Goal: Task Accomplishment & Management: Manage account settings

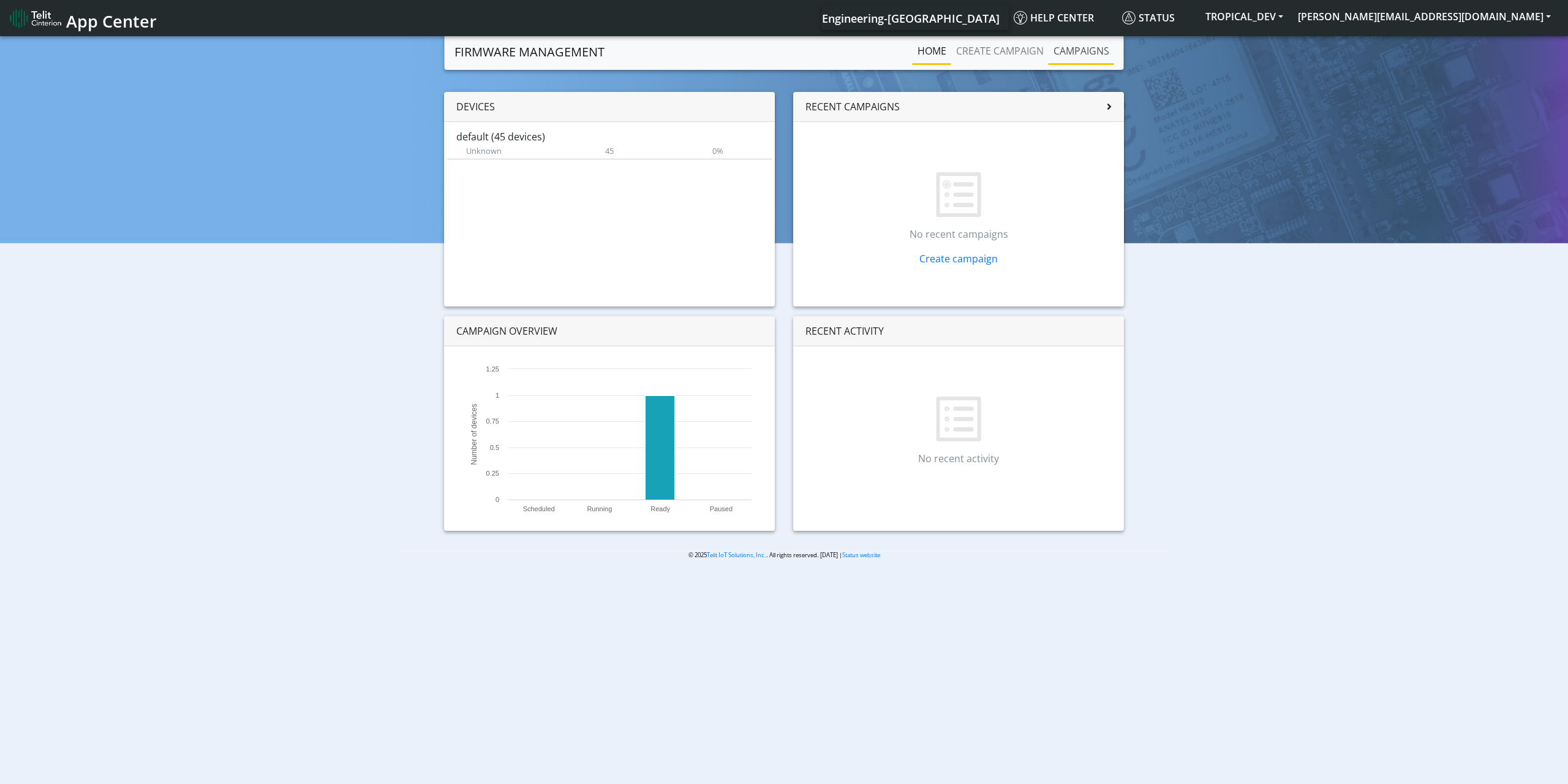
click at [1101, 55] on link "Campaigns" at bounding box center [1081, 51] width 66 height 24
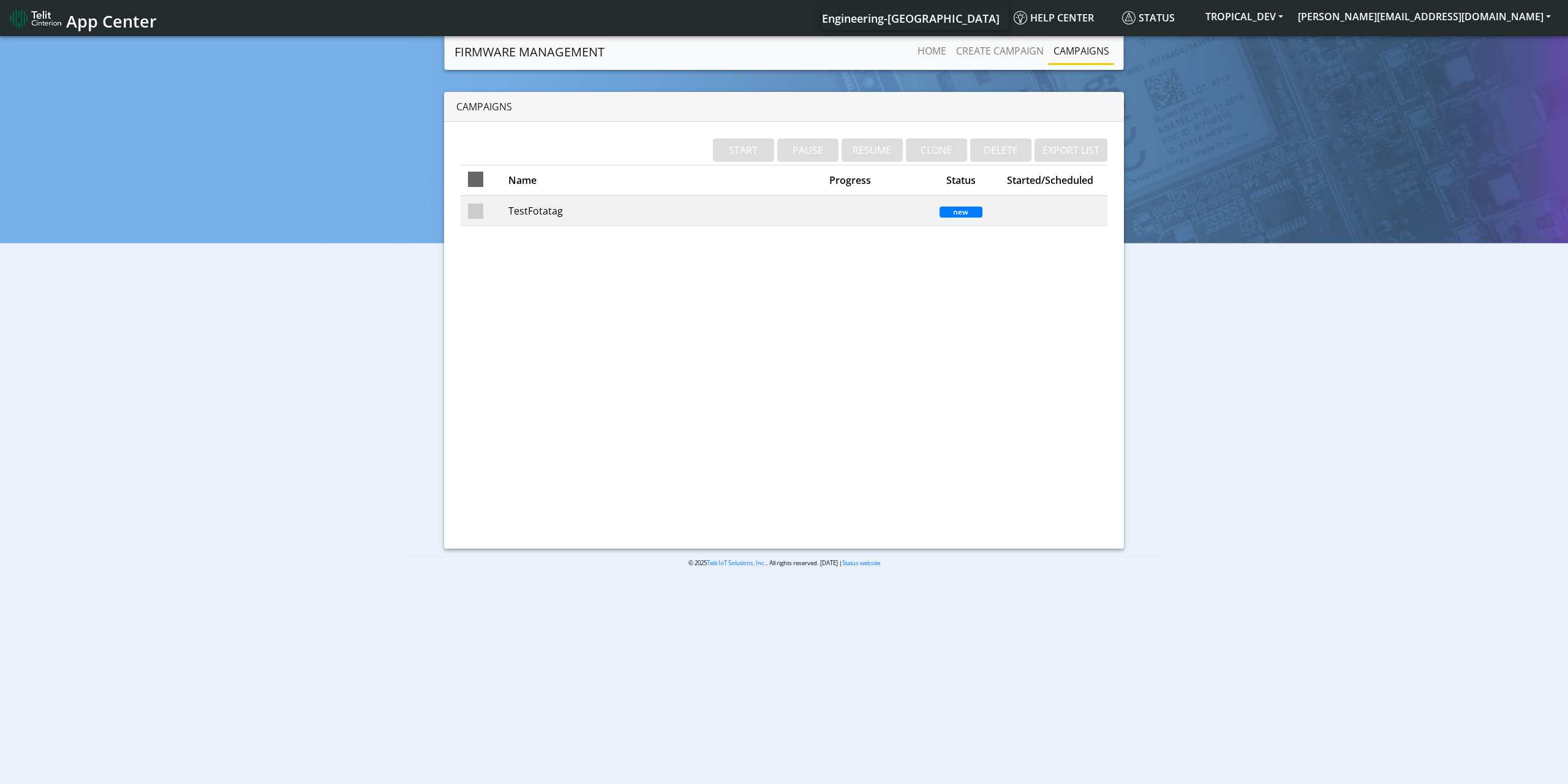
click at [480, 179] on span at bounding box center [476, 179] width 15 height 15
click at [489, 180] on input "checkbox" at bounding box center [493, 184] width 8 height 8
checkbox input "true"
click at [1013, 52] on link "Create campaign" at bounding box center [1000, 51] width 98 height 24
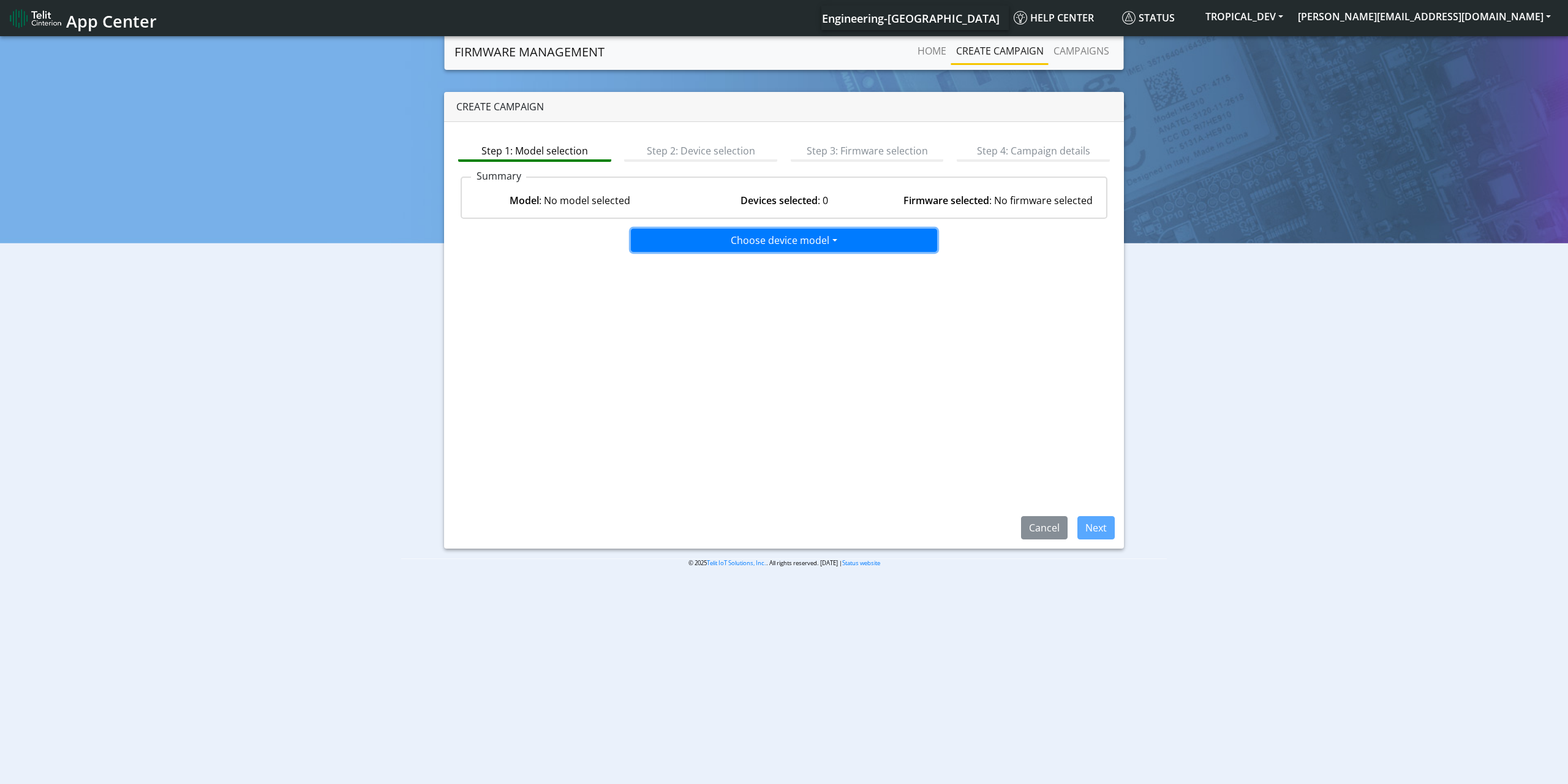
click at [689, 242] on button "Choose device model" at bounding box center [784, 240] width 306 height 23
click at [708, 275] on button "default" at bounding box center [784, 266] width 306 height 20
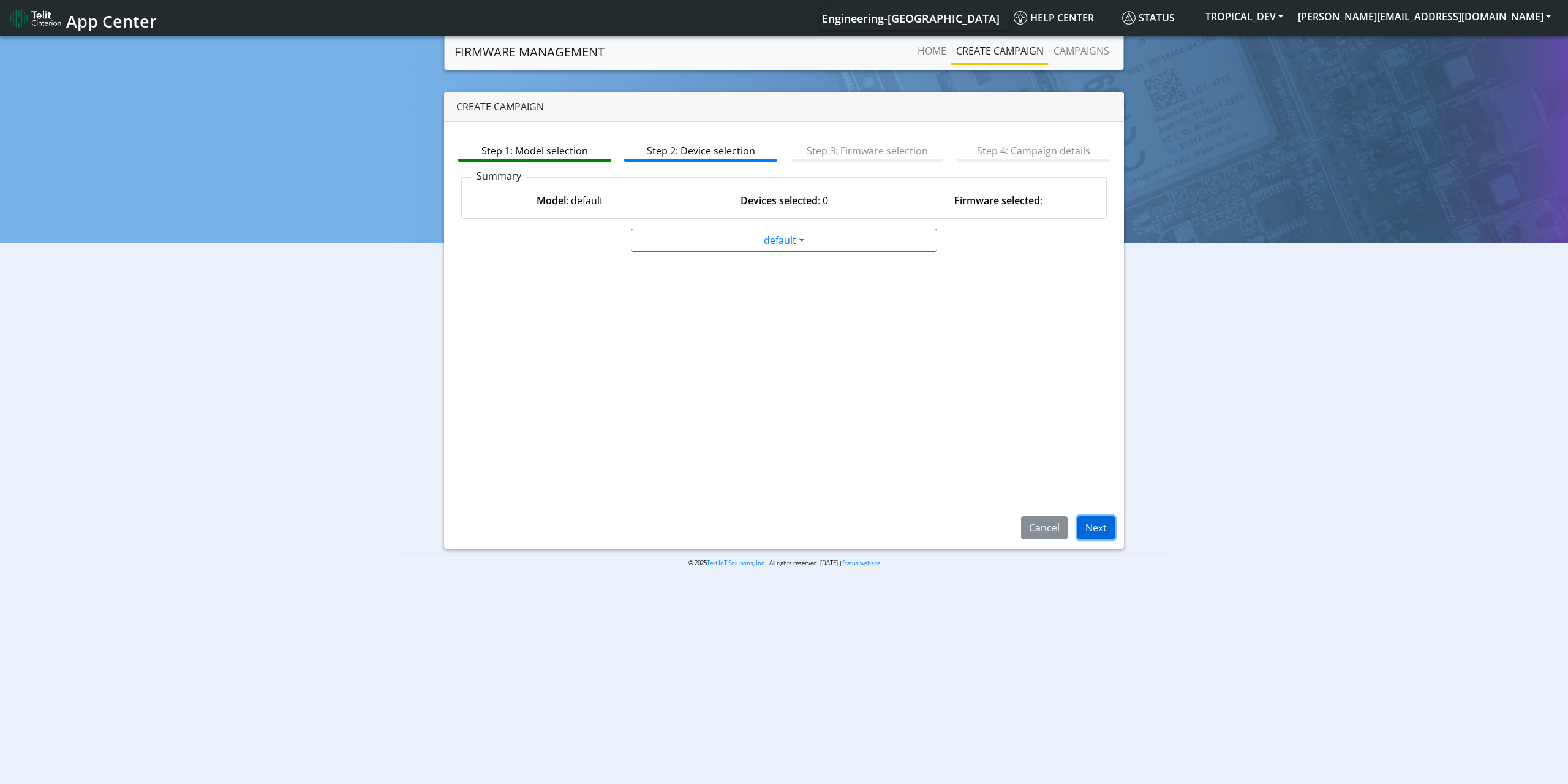
click at [1094, 527] on button "Next" at bounding box center [1095, 527] width 37 height 23
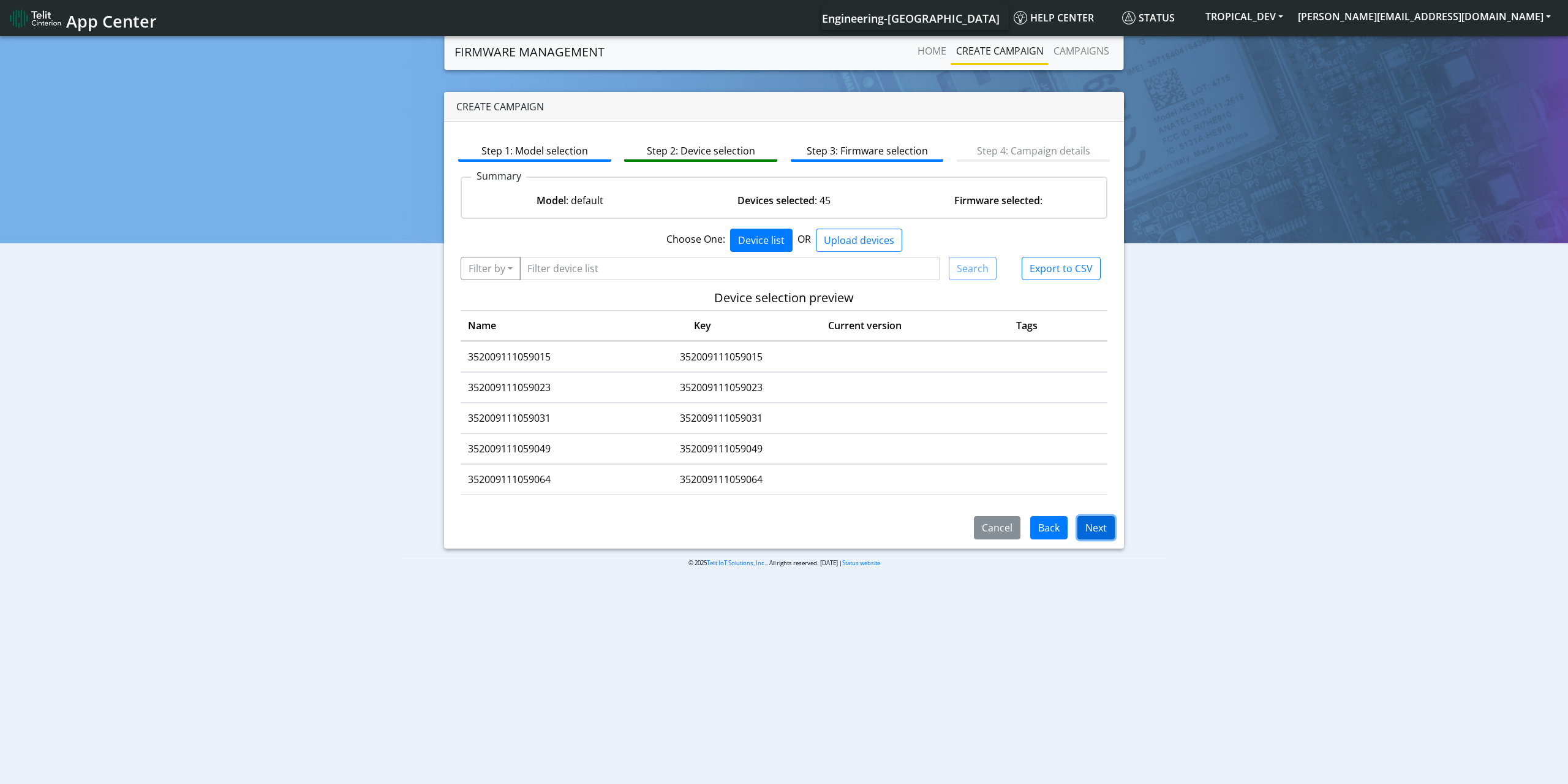
click at [1091, 532] on button "Next" at bounding box center [1095, 527] width 37 height 23
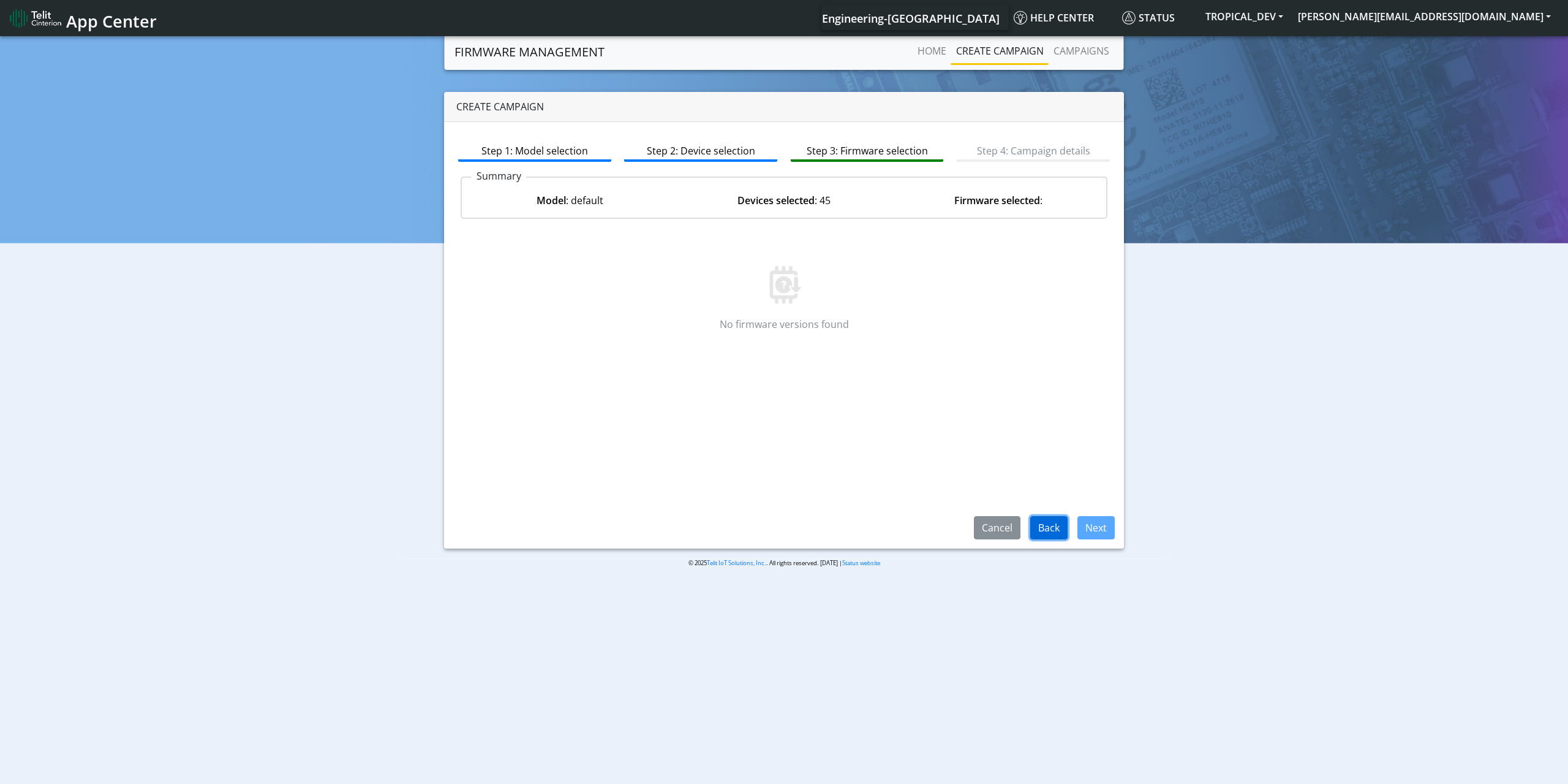
click at [1039, 533] on button "Back" at bounding box center [1048, 527] width 37 height 23
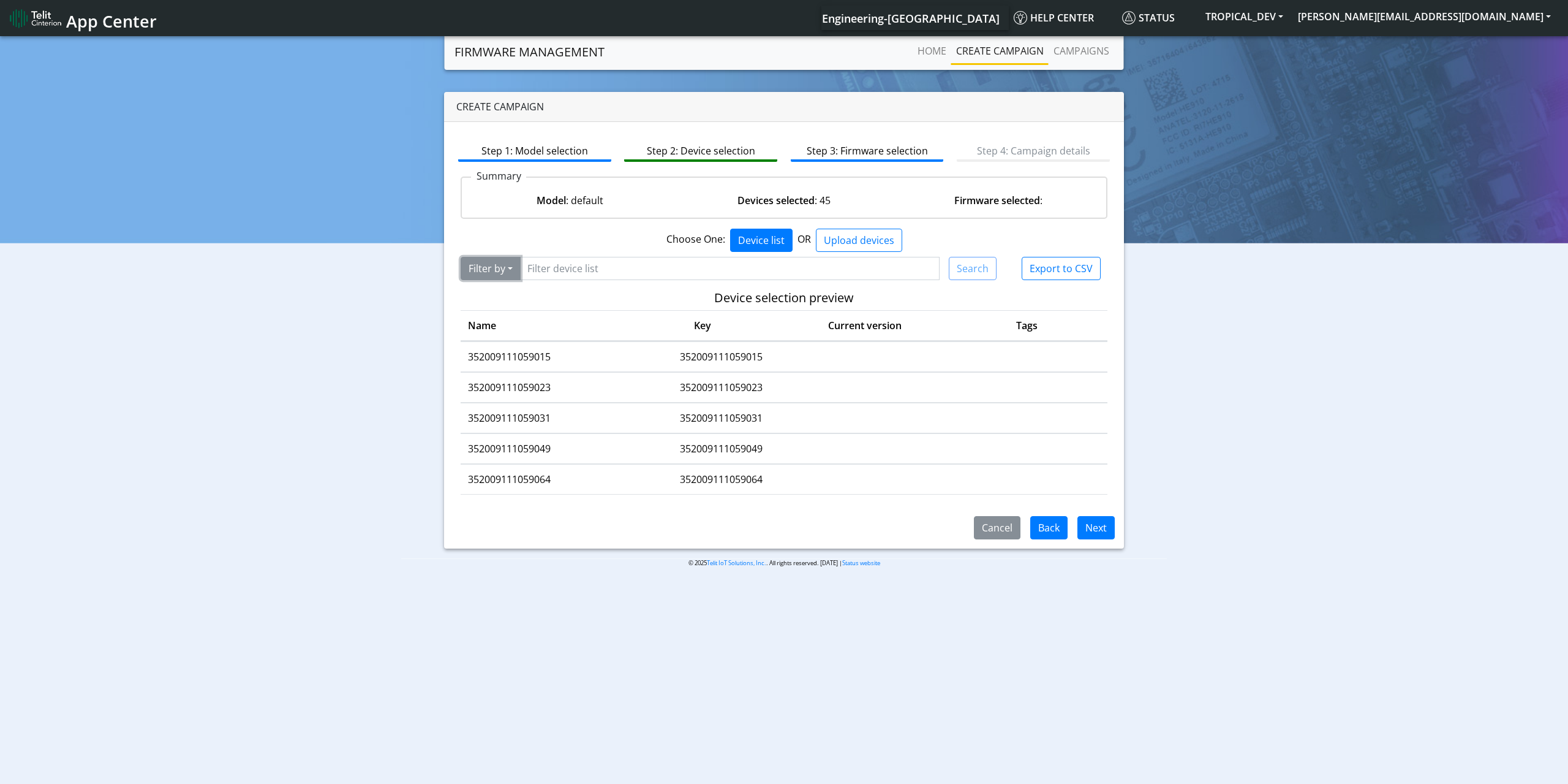
click at [502, 269] on button "Filter by" at bounding box center [490, 268] width 60 height 23
click at [511, 300] on button "Query" at bounding box center [535, 295] width 147 height 20
click at [598, 275] on input "Filter device list" at bounding box center [725, 268] width 429 height 23
type input "352*"
click at [977, 266] on button "Search" at bounding box center [972, 268] width 48 height 23
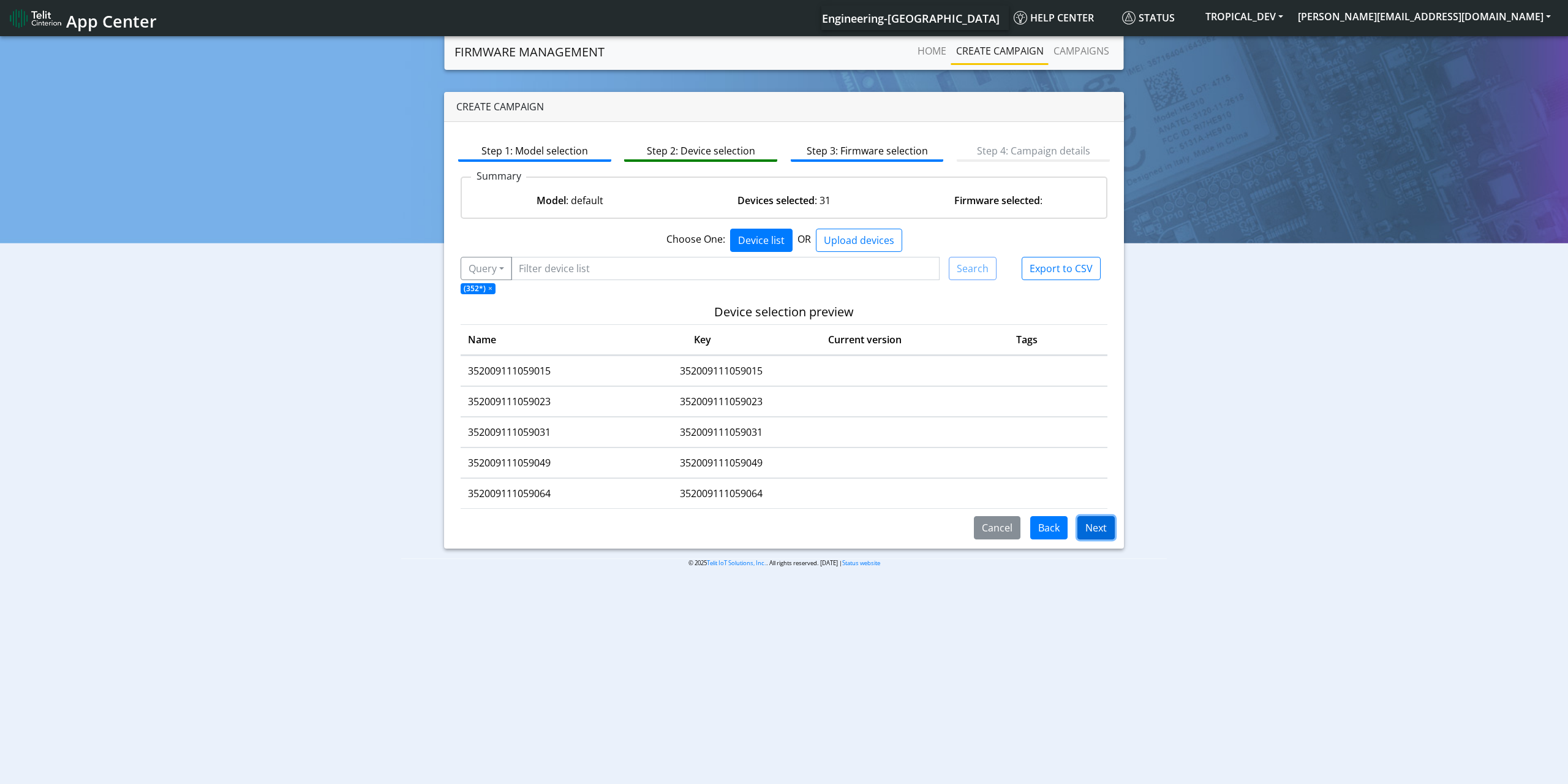
click at [1101, 533] on button "Next" at bounding box center [1095, 527] width 37 height 23
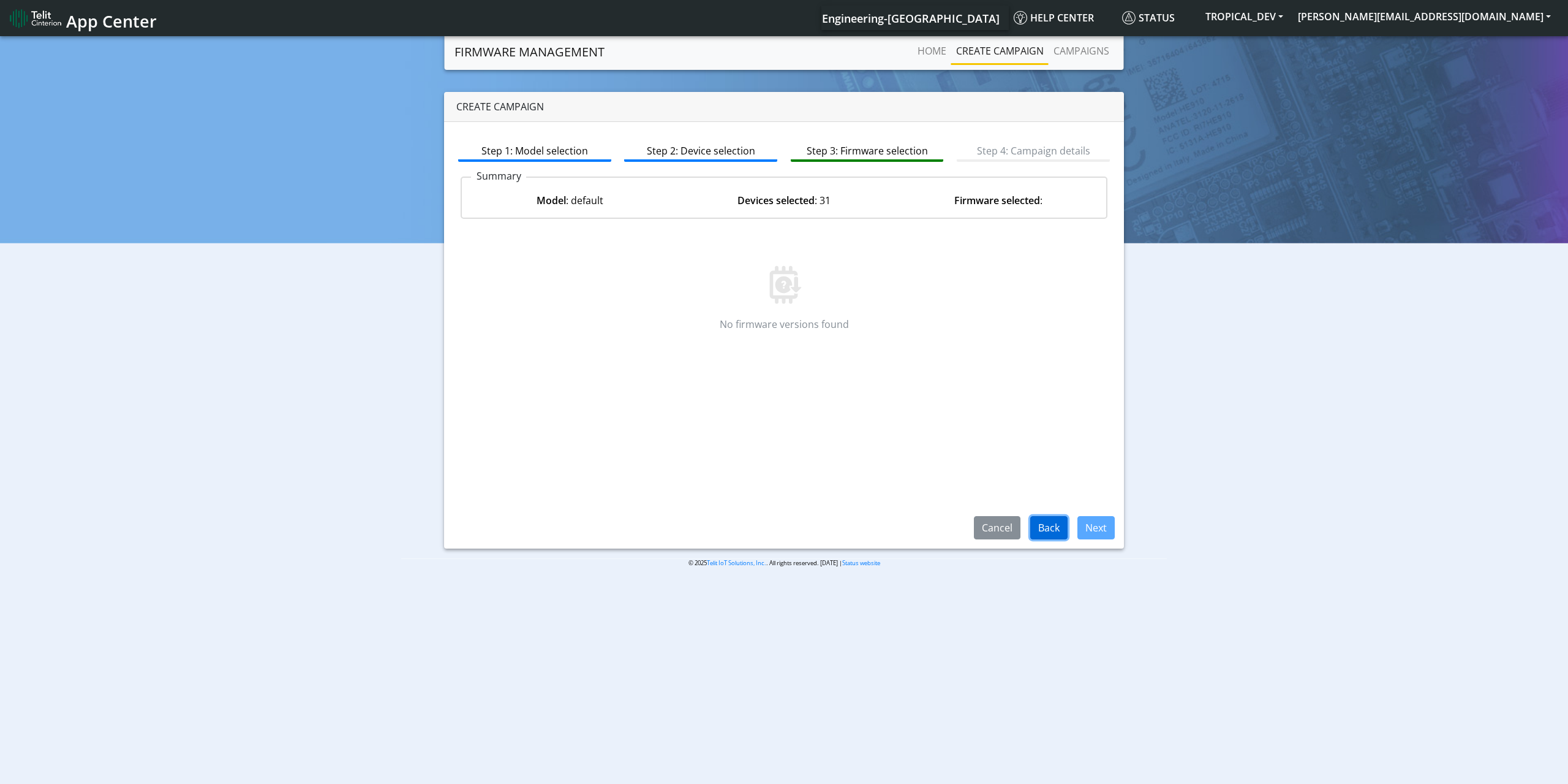
click at [1052, 530] on button "Back" at bounding box center [1048, 527] width 37 height 23
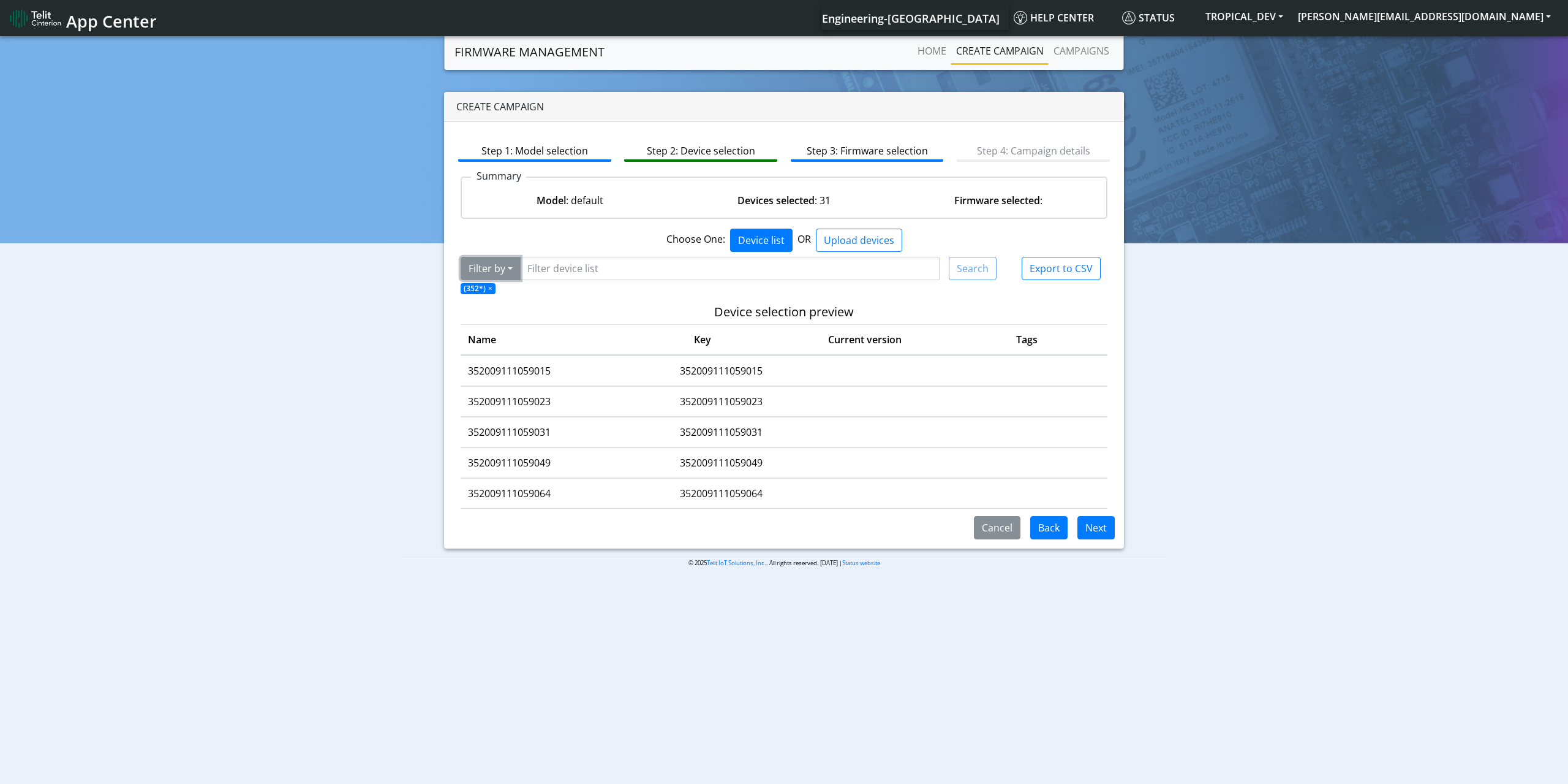
click at [498, 273] on button "Filter by" at bounding box center [490, 268] width 60 height 23
click at [569, 314] on button "Current firmware version" at bounding box center [535, 314] width 147 height 20
click at [488, 288] on span "×" at bounding box center [490, 288] width 5 height 11
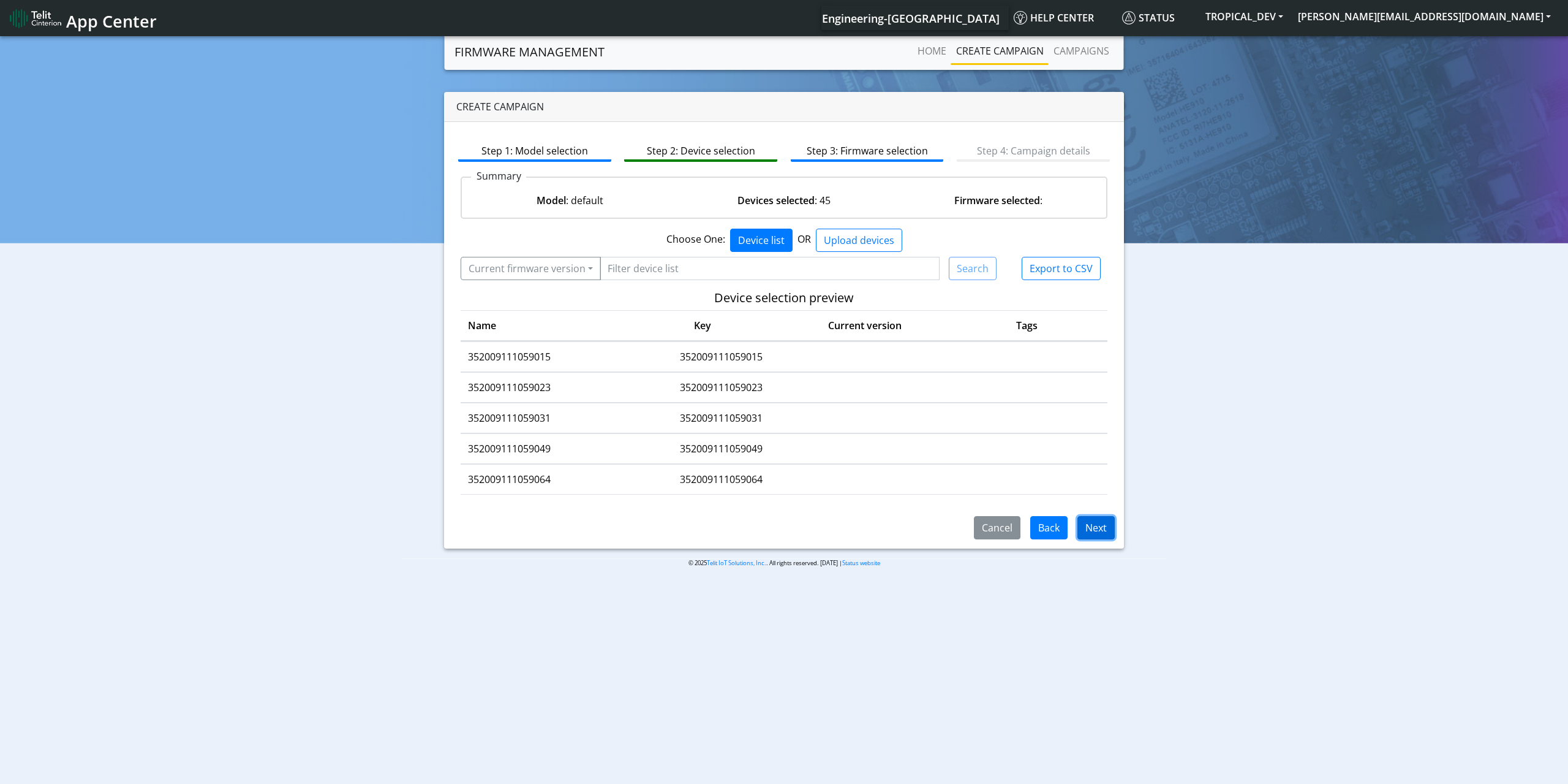
click at [1104, 528] on button "Next" at bounding box center [1095, 527] width 37 height 23
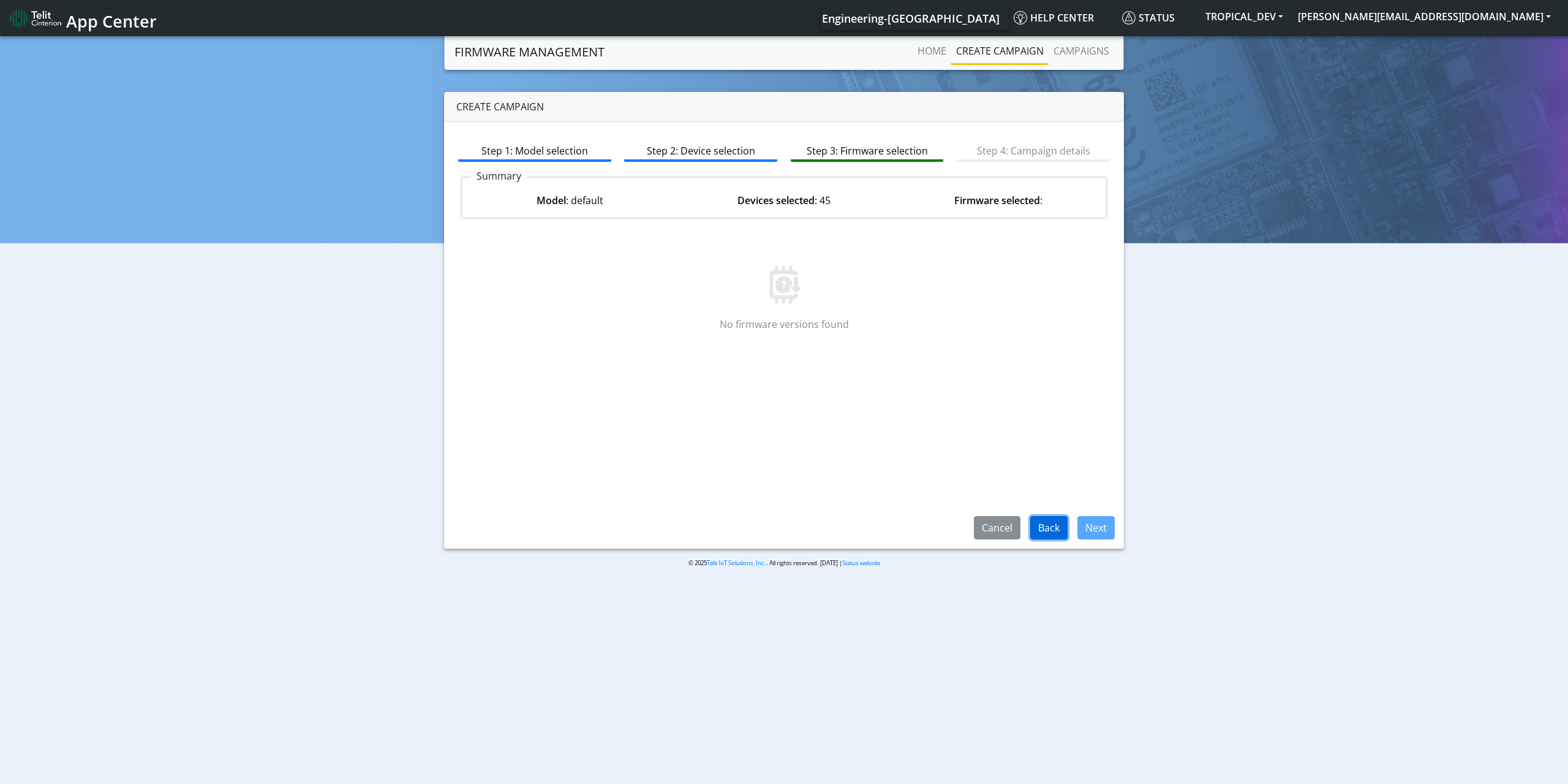
click at [1036, 530] on button "Back" at bounding box center [1048, 527] width 37 height 23
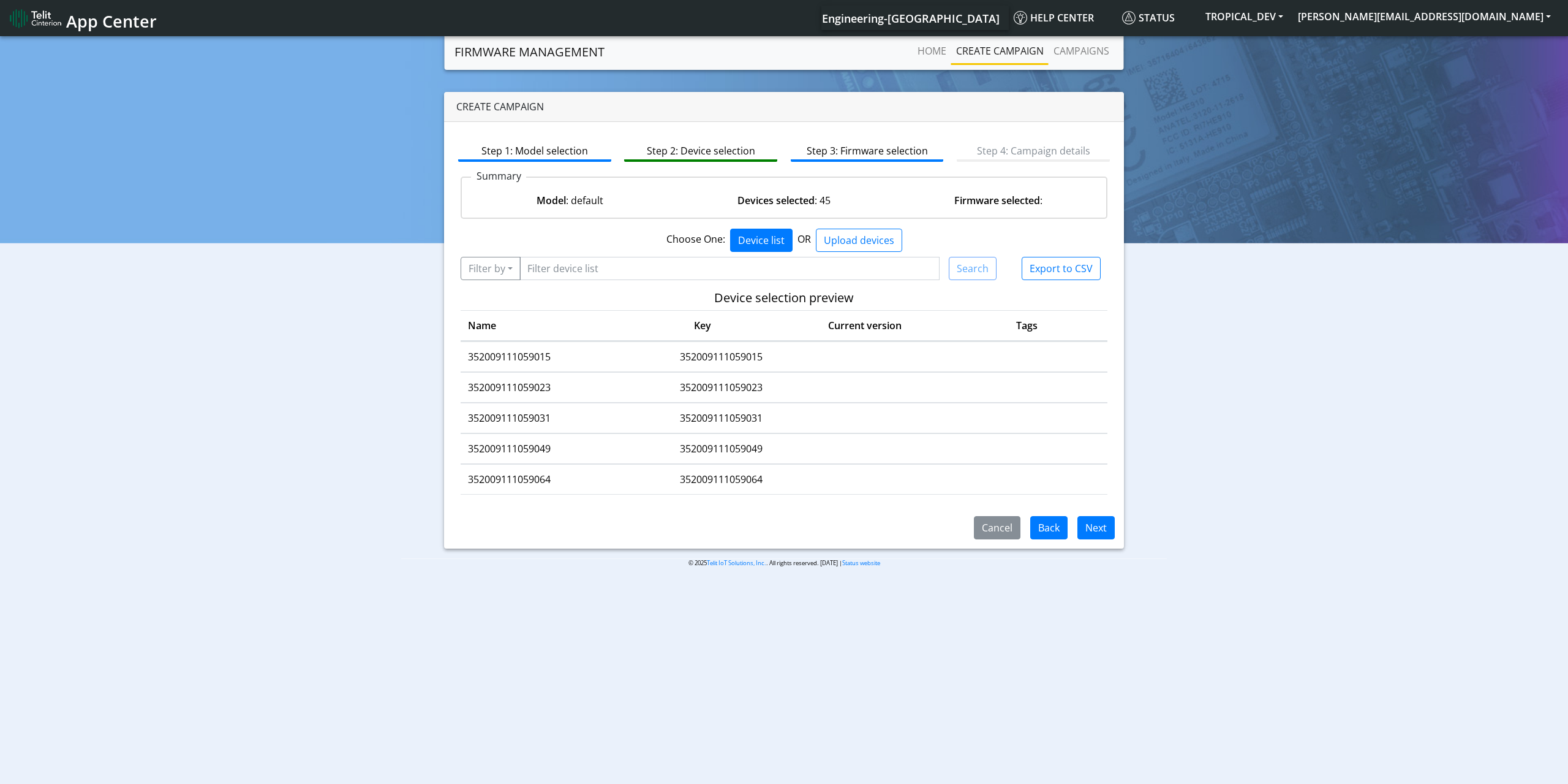
click at [518, 361] on td "352009111059015" at bounding box center [548, 357] width 174 height 30
copy td "352009111059015"
click at [565, 269] on input "Filter device list" at bounding box center [730, 268] width 421 height 23
paste input "352009111059015"
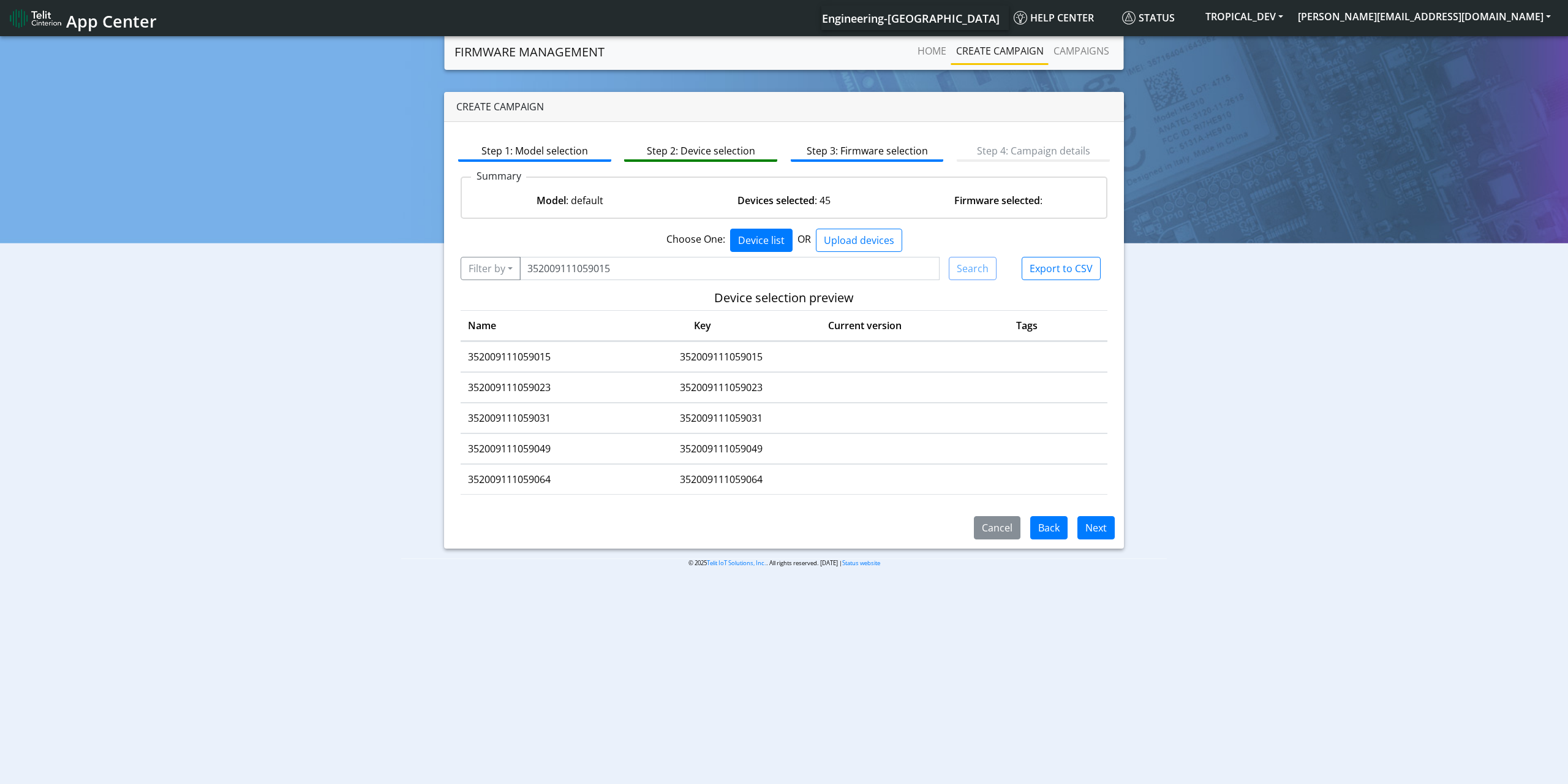
click at [542, 375] on td "352009111059023" at bounding box center [548, 387] width 174 height 30
click at [542, 378] on td "352009111059023" at bounding box center [548, 387] width 174 height 30
click at [621, 280] on app-device-selection "Choose One: Device list OR Upload devices By IMEI By Key By IMEI Upload device …" at bounding box center [784, 366] width 647 height 275
click at [639, 257] on input "352009111059015" at bounding box center [730, 268] width 421 height 23
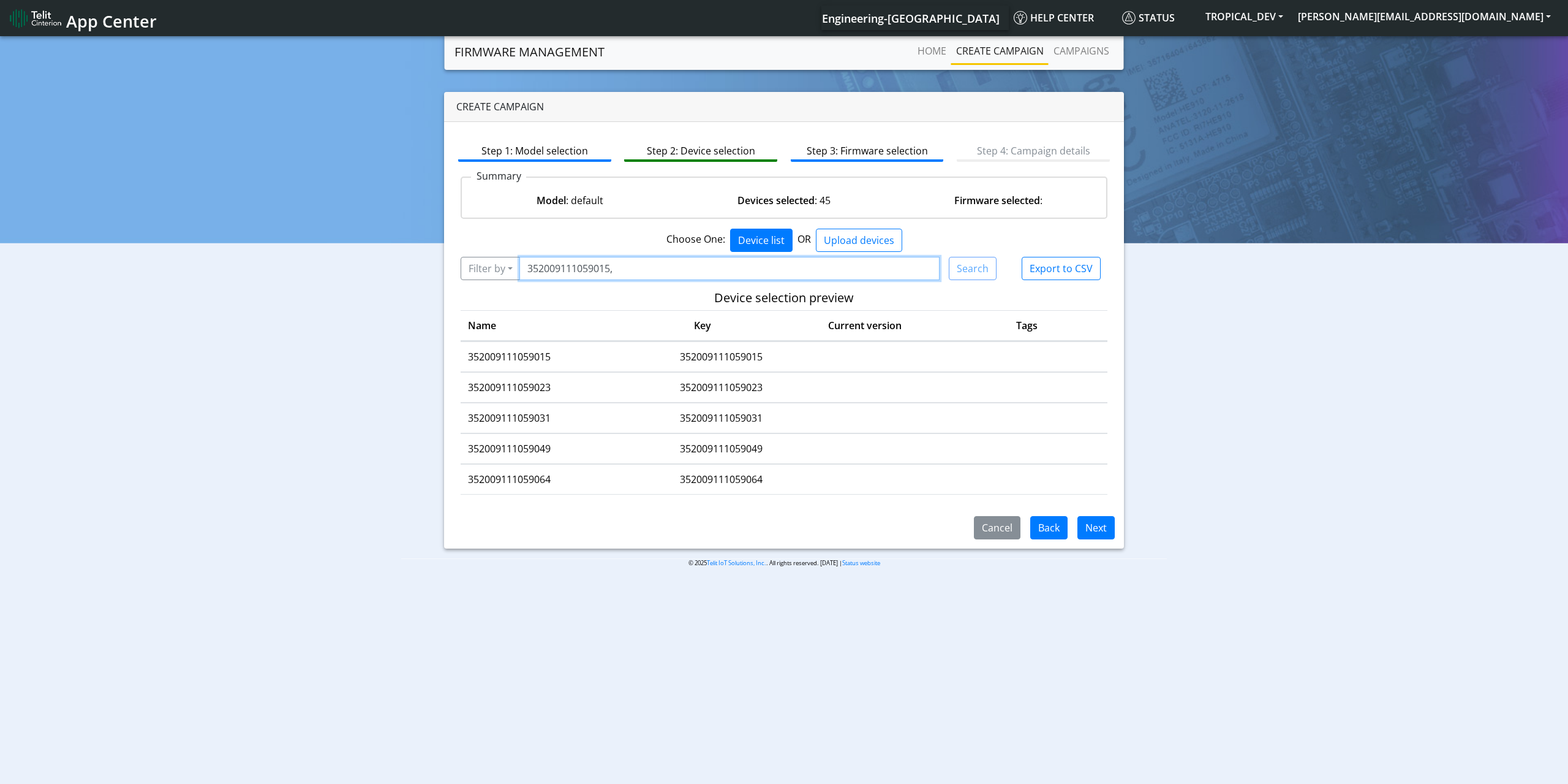
paste input "352009111059015"
type input "352009111059015,352009111059015"
click at [516, 274] on button "Filter by" at bounding box center [490, 268] width 60 height 23
click at [515, 291] on button "Query" at bounding box center [535, 295] width 147 height 20
click at [964, 269] on button "Search" at bounding box center [972, 268] width 48 height 23
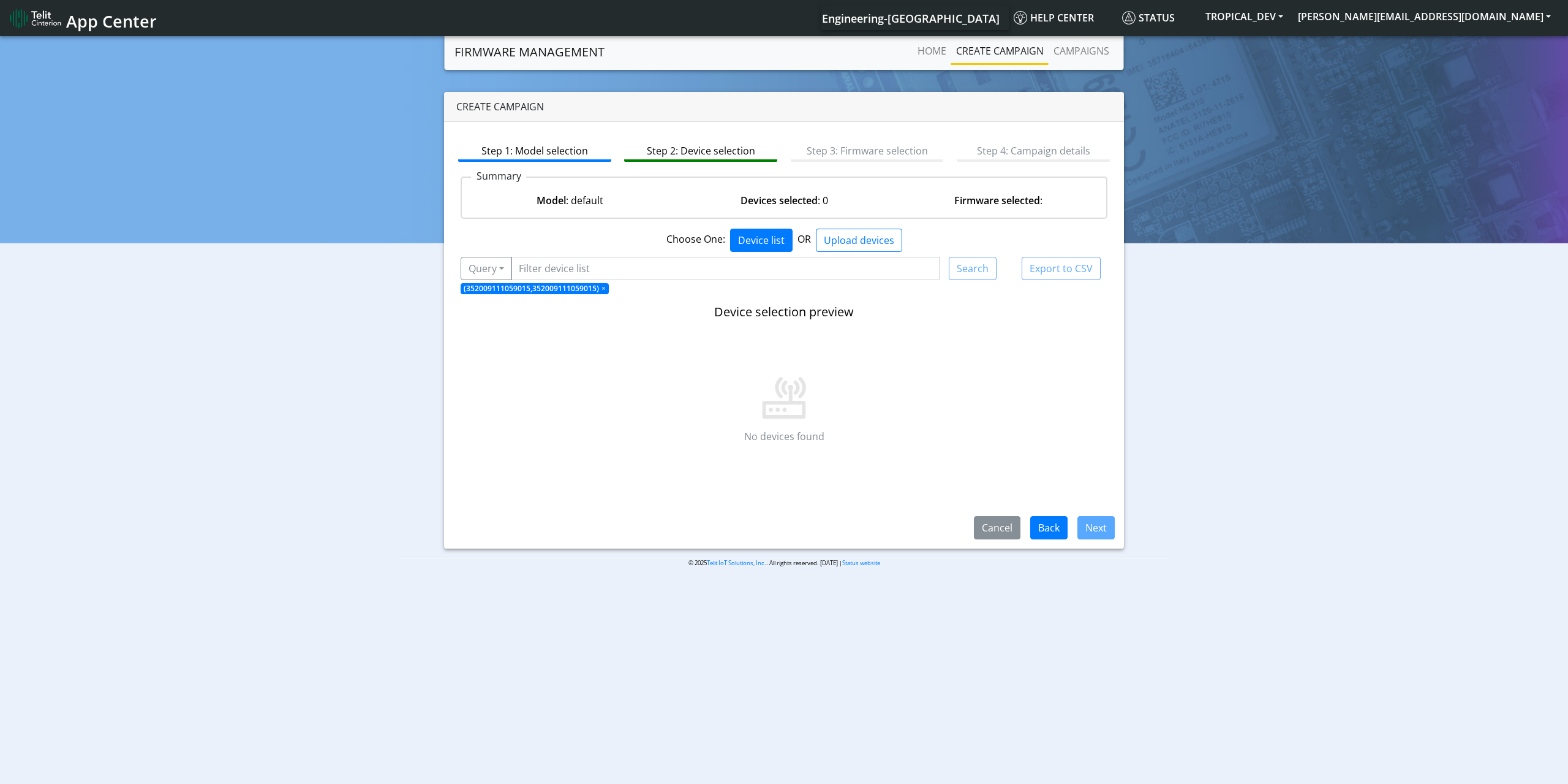
click at [601, 284] on span "×" at bounding box center [604, 288] width 5 height 11
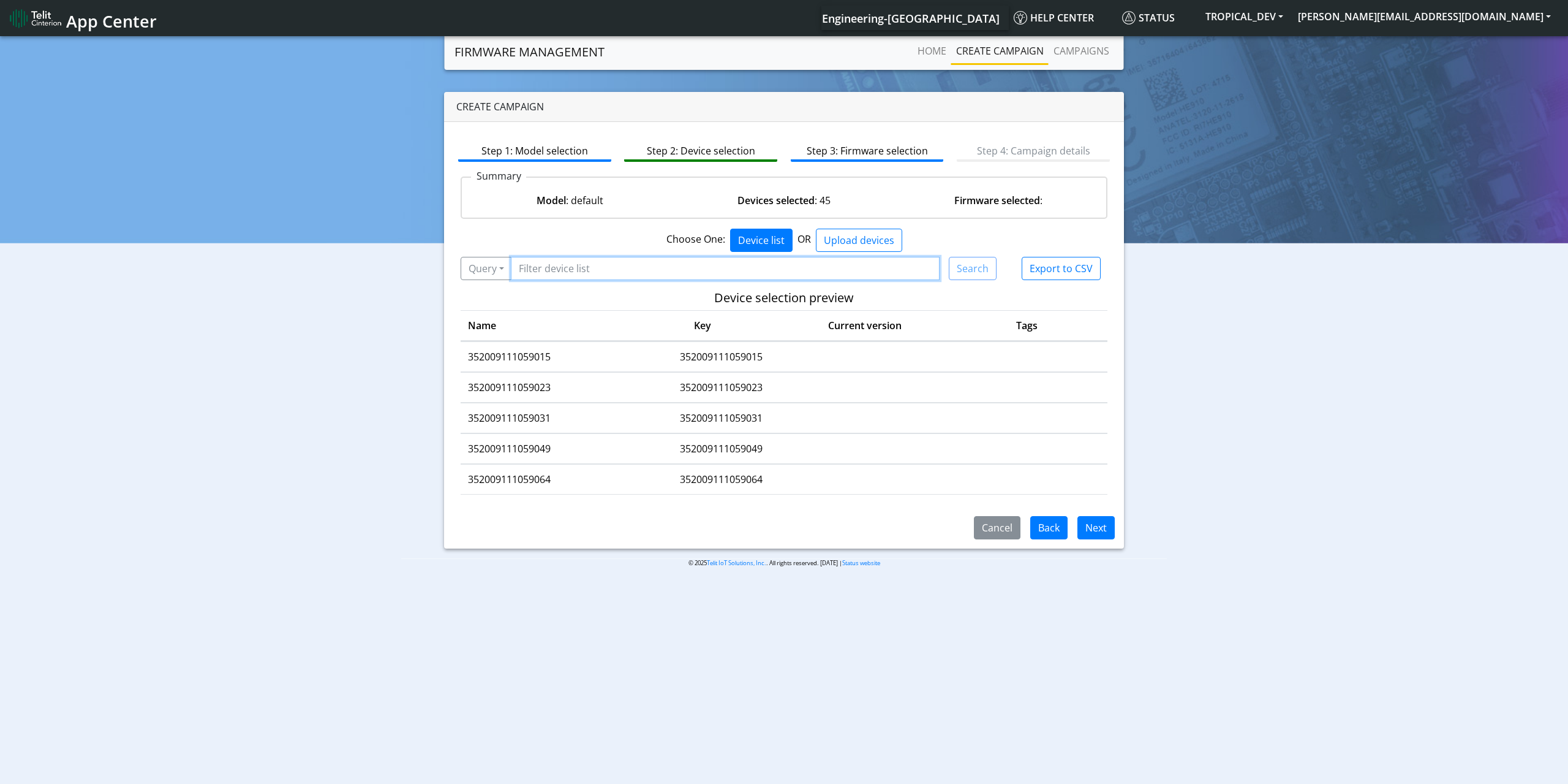
click at [599, 266] on input "Filter device list" at bounding box center [725, 268] width 429 height 23
paste input "352009111059015"
click at [531, 390] on td "352009111059023" at bounding box center [548, 387] width 174 height 30
copy td "352009111059023"
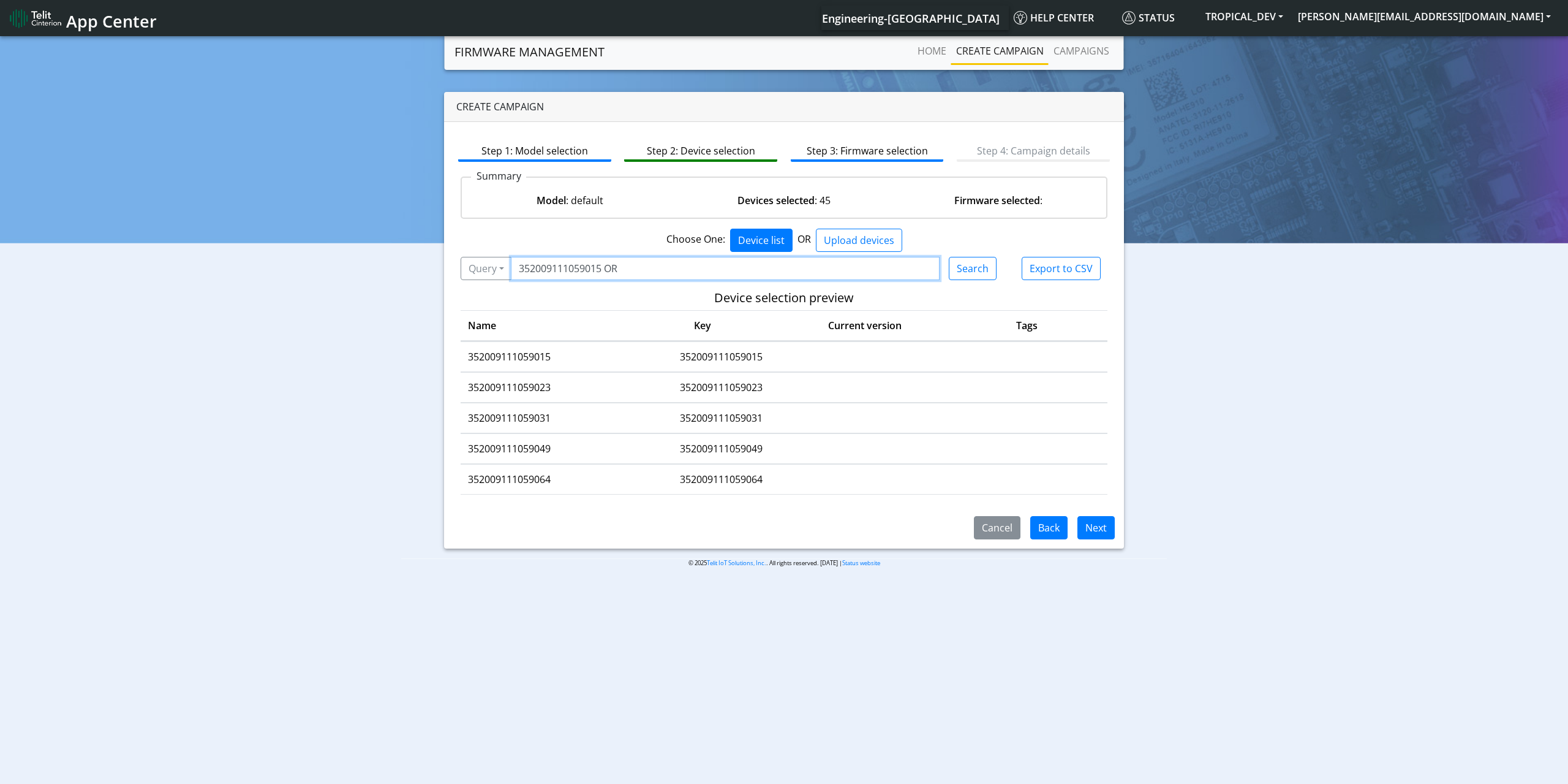
click at [670, 275] on input "352009111059015 OR" at bounding box center [725, 268] width 429 height 23
paste input "352009111059023"
type input "352009111059015 OR 352009111059023"
click at [987, 272] on button "Search" at bounding box center [972, 268] width 48 height 23
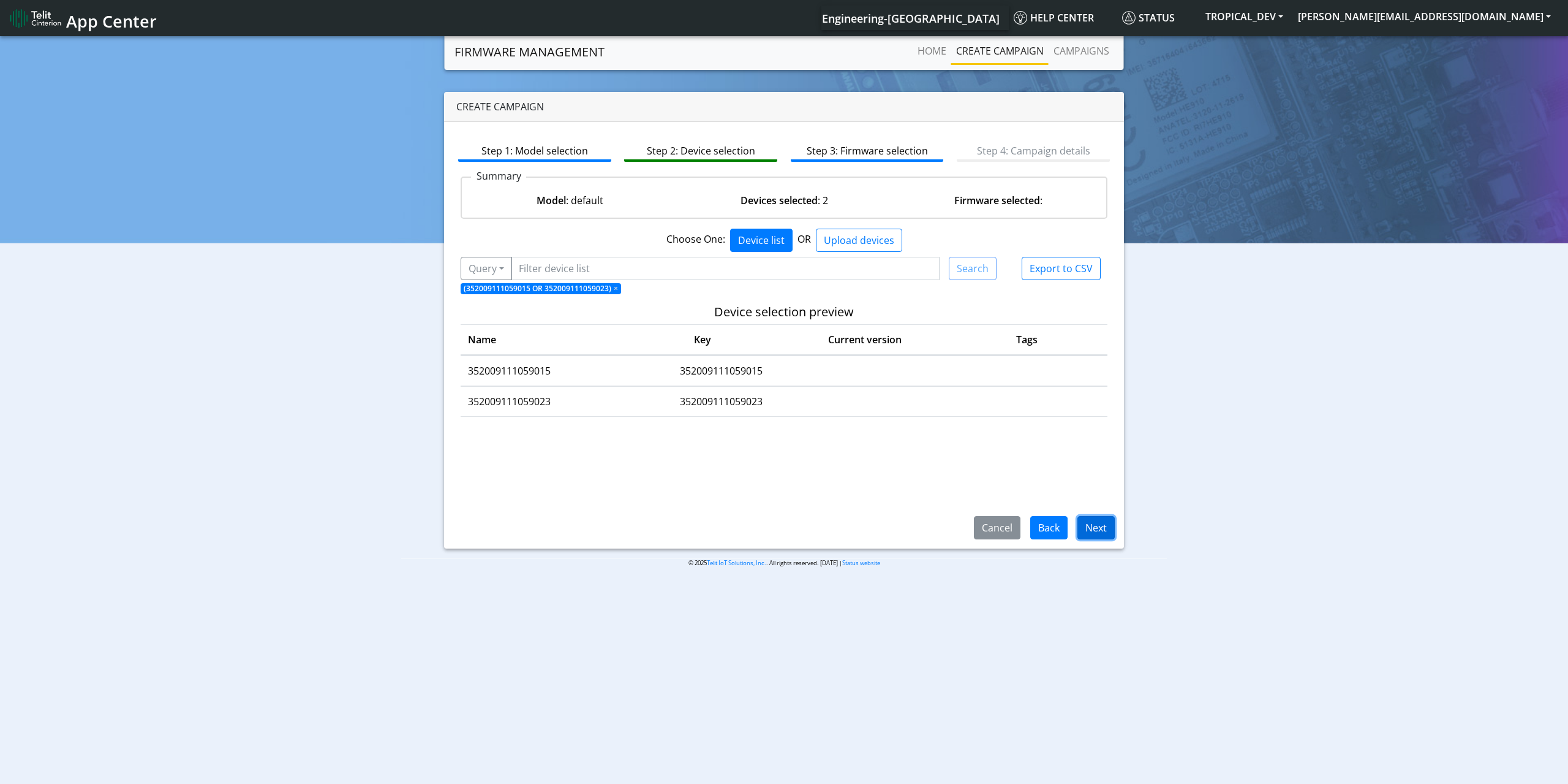
click at [1094, 527] on button "Next" at bounding box center [1095, 527] width 37 height 23
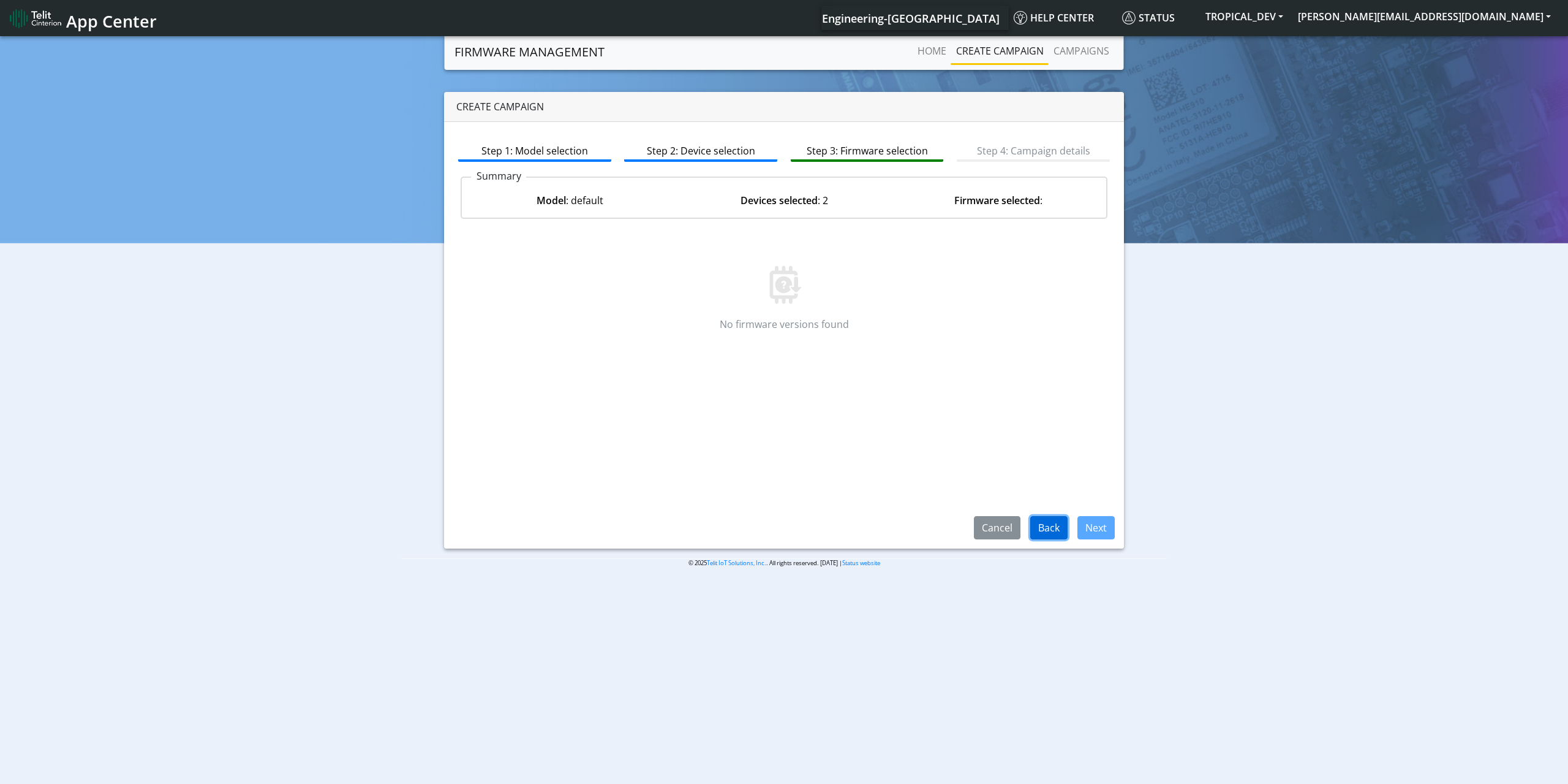
click at [1058, 537] on button "Back" at bounding box center [1048, 527] width 37 height 23
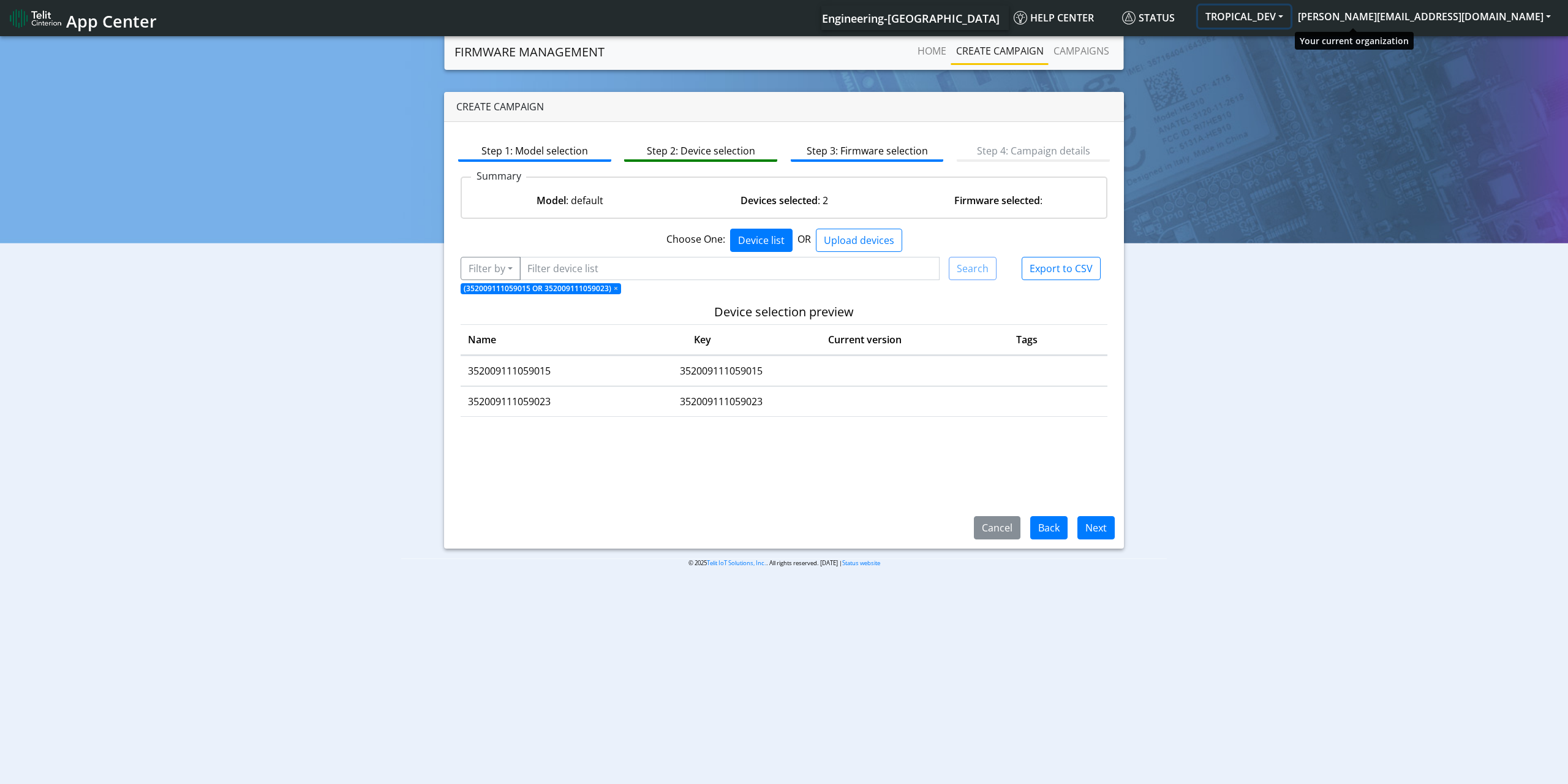
click at [1290, 11] on button "TROPICAL_DEV" at bounding box center [1244, 16] width 92 height 22
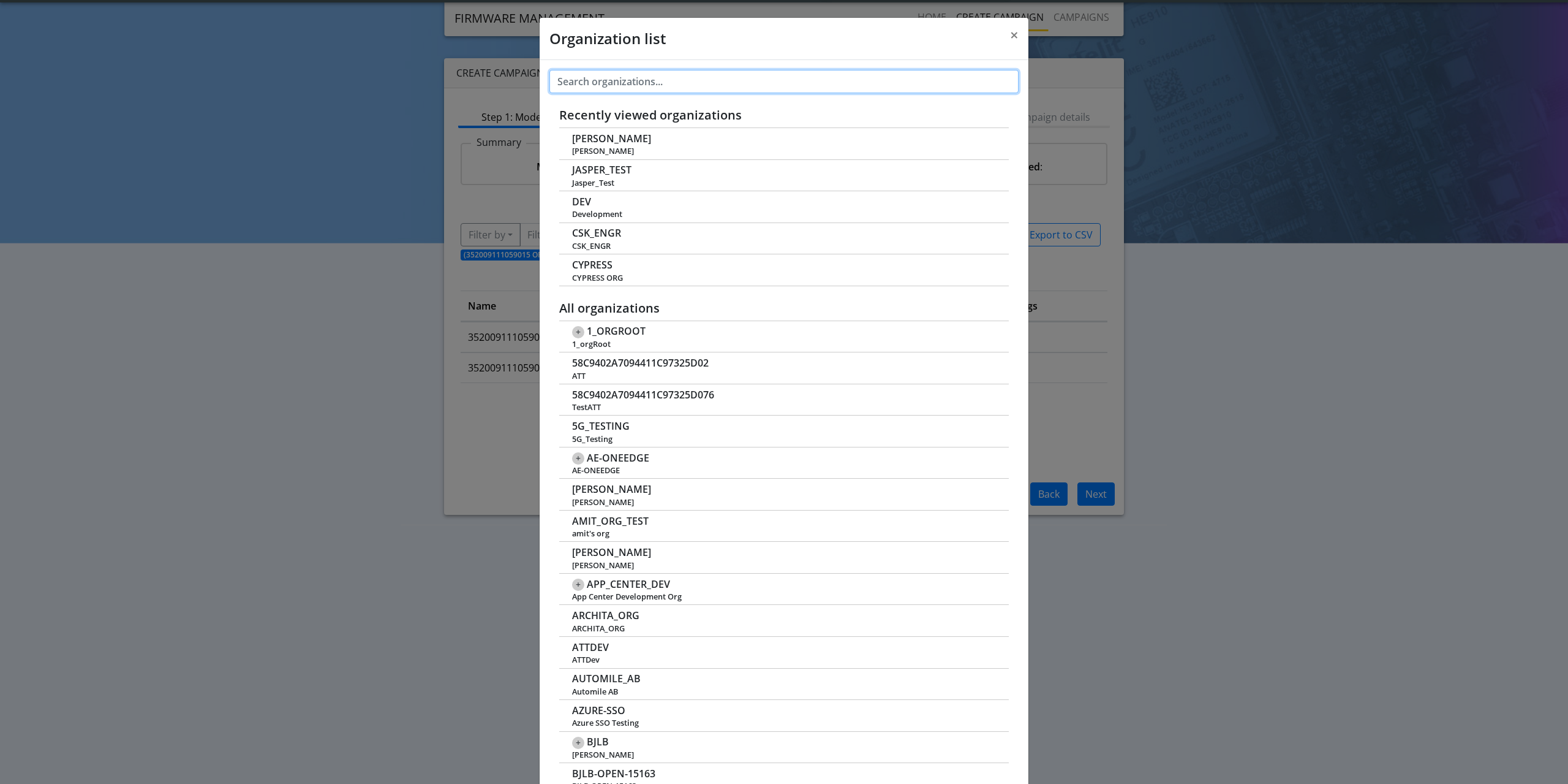
click at [663, 86] on input "text" at bounding box center [784, 81] width 469 height 23
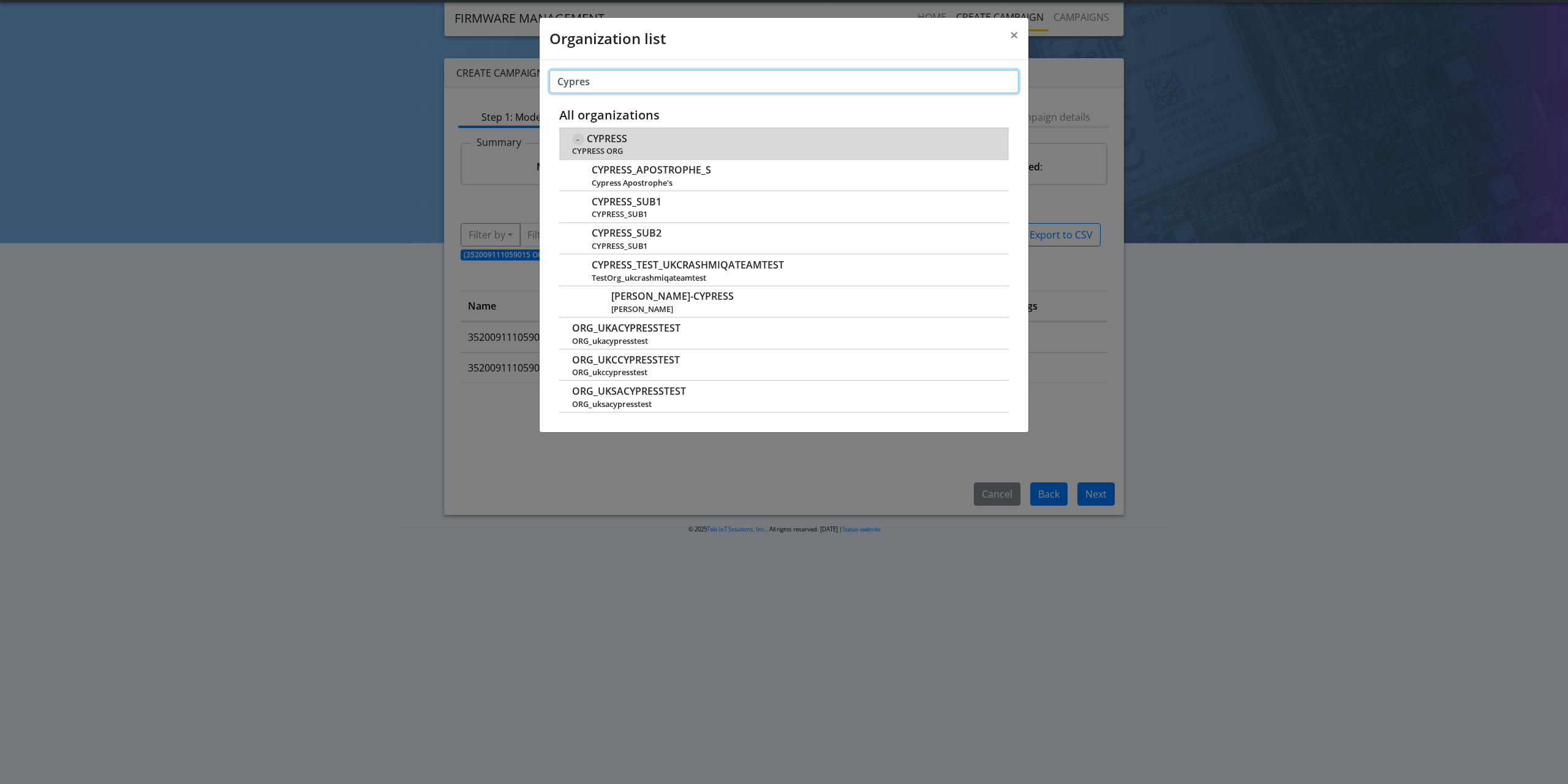
type input "Cypres"
click at [601, 137] on span "CYPRESS" at bounding box center [607, 138] width 40 height 11
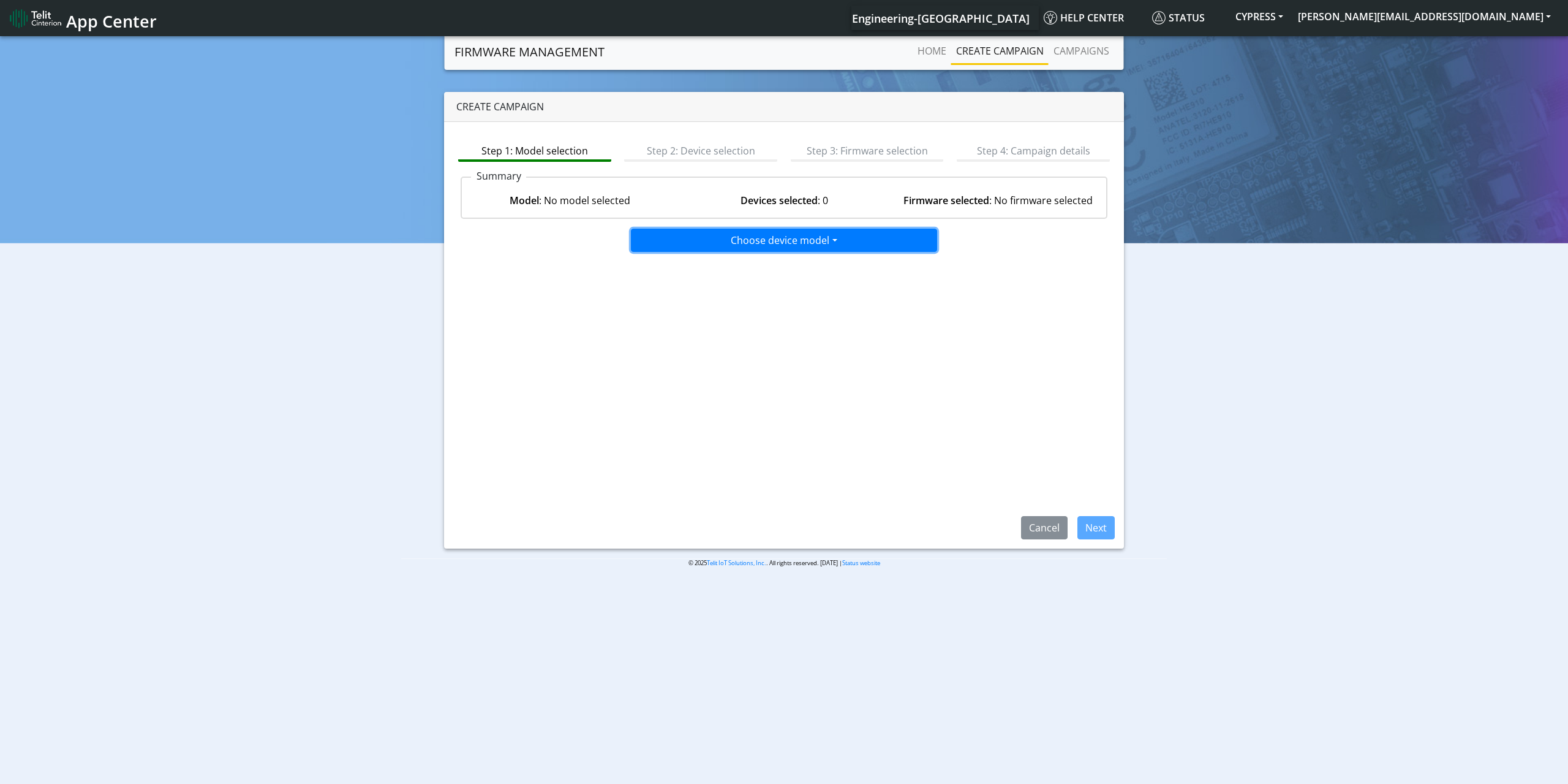
click at [862, 230] on button "Choose device model" at bounding box center [784, 240] width 306 height 23
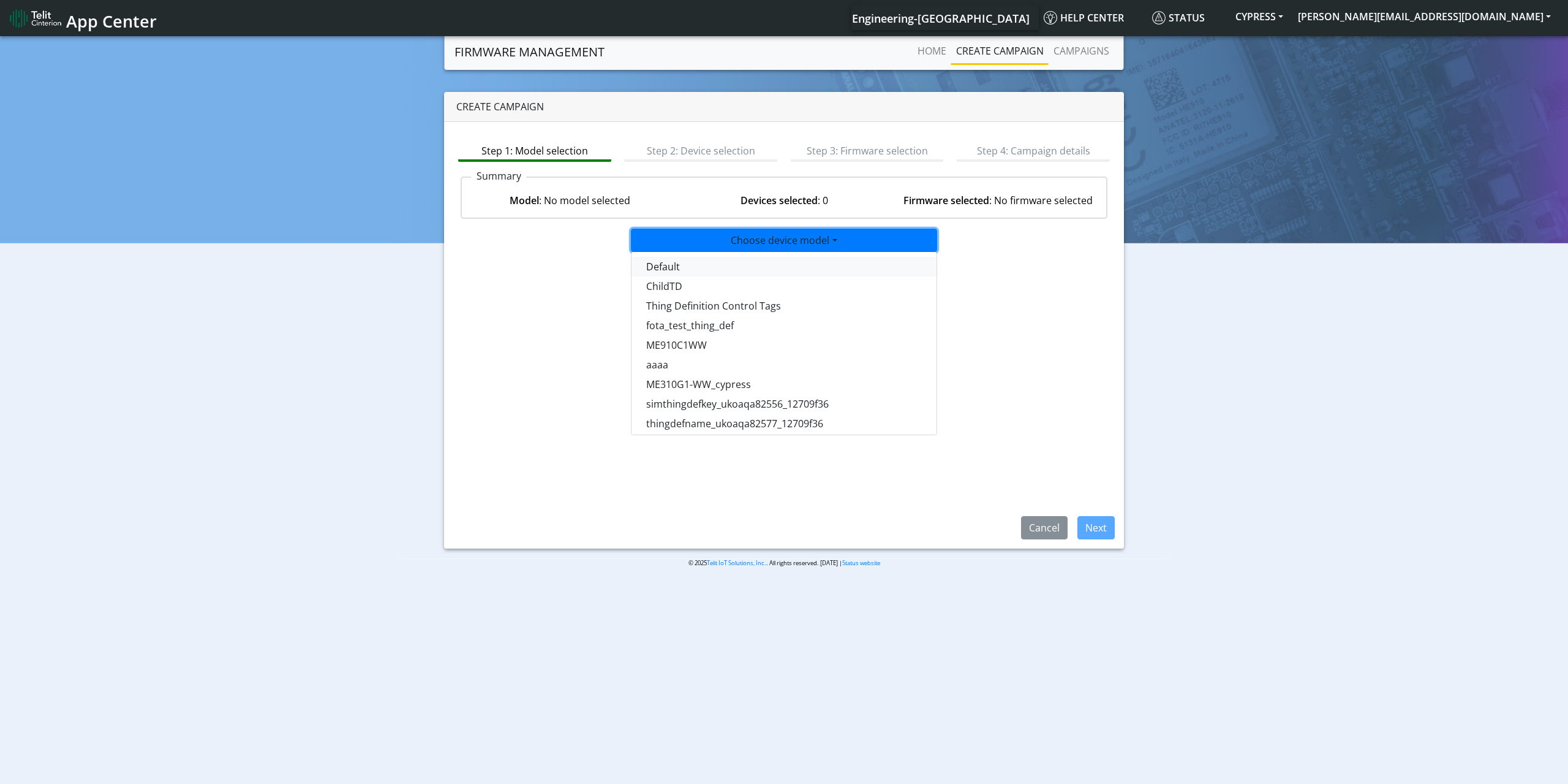
click at [781, 269] on button "Default" at bounding box center [784, 266] width 306 height 20
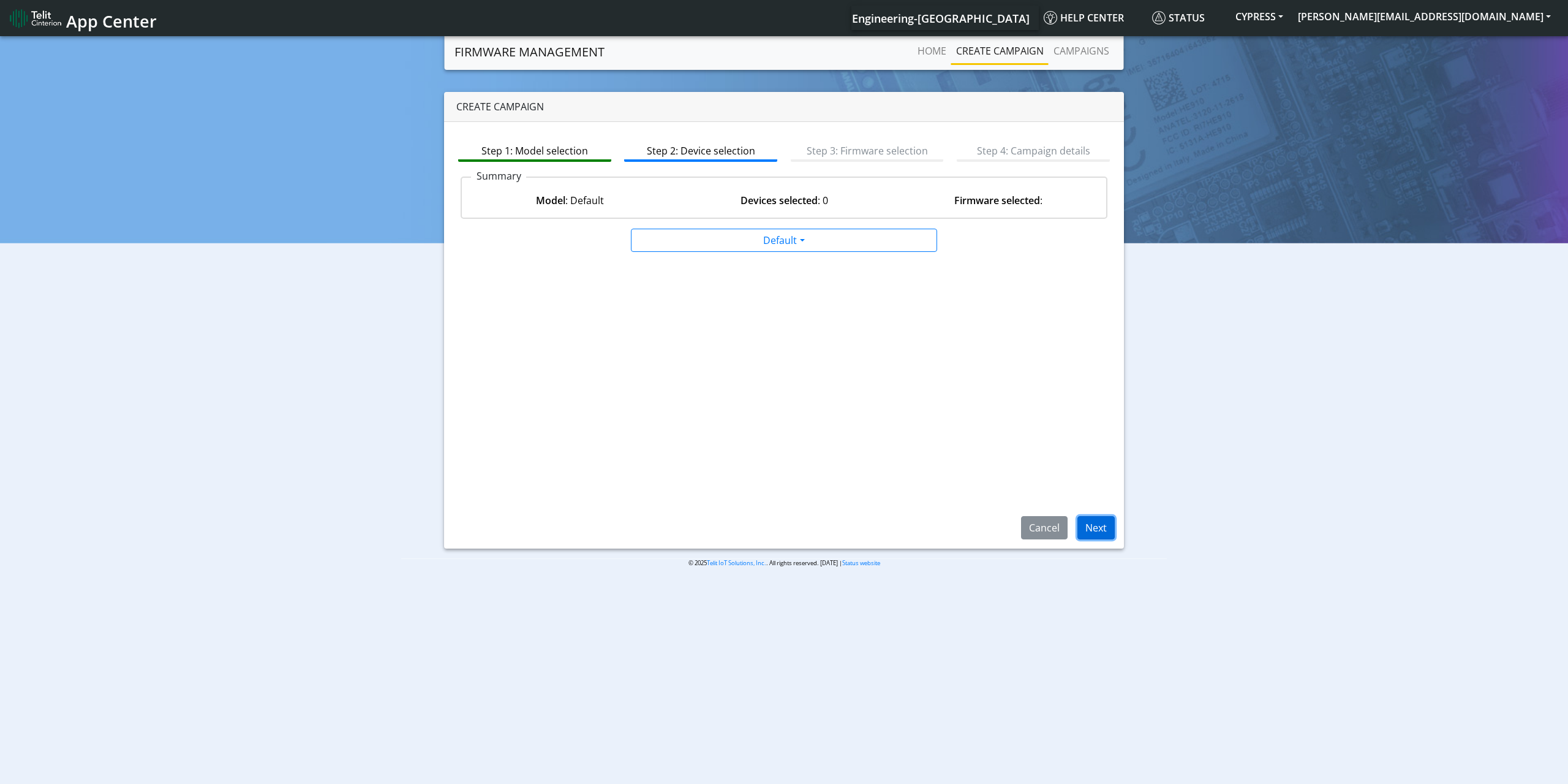
click at [1096, 525] on button "Next" at bounding box center [1095, 527] width 37 height 23
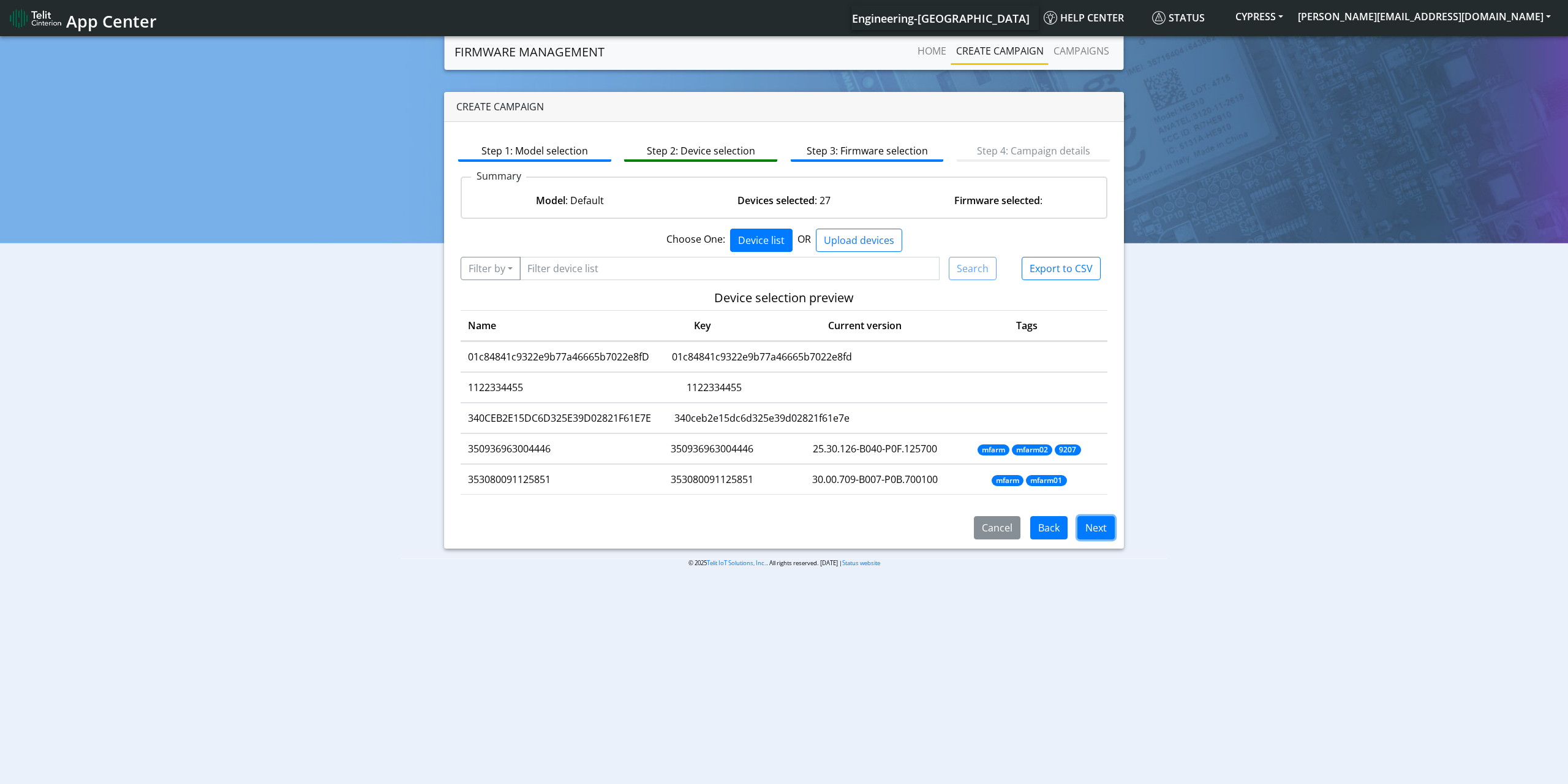
click at [1096, 525] on button "Next" at bounding box center [1095, 527] width 37 height 23
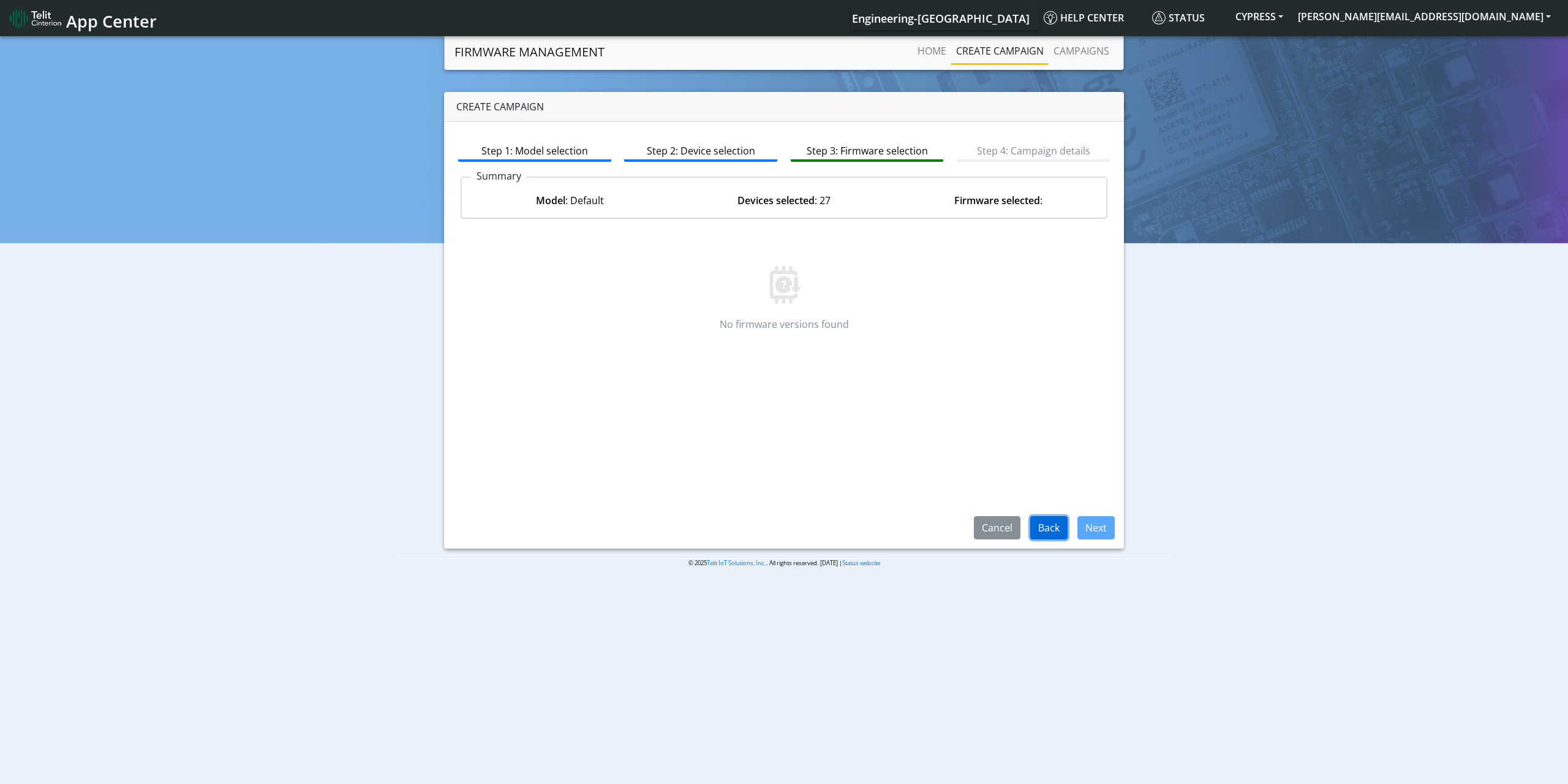
click at [1055, 531] on button "Back" at bounding box center [1048, 527] width 37 height 23
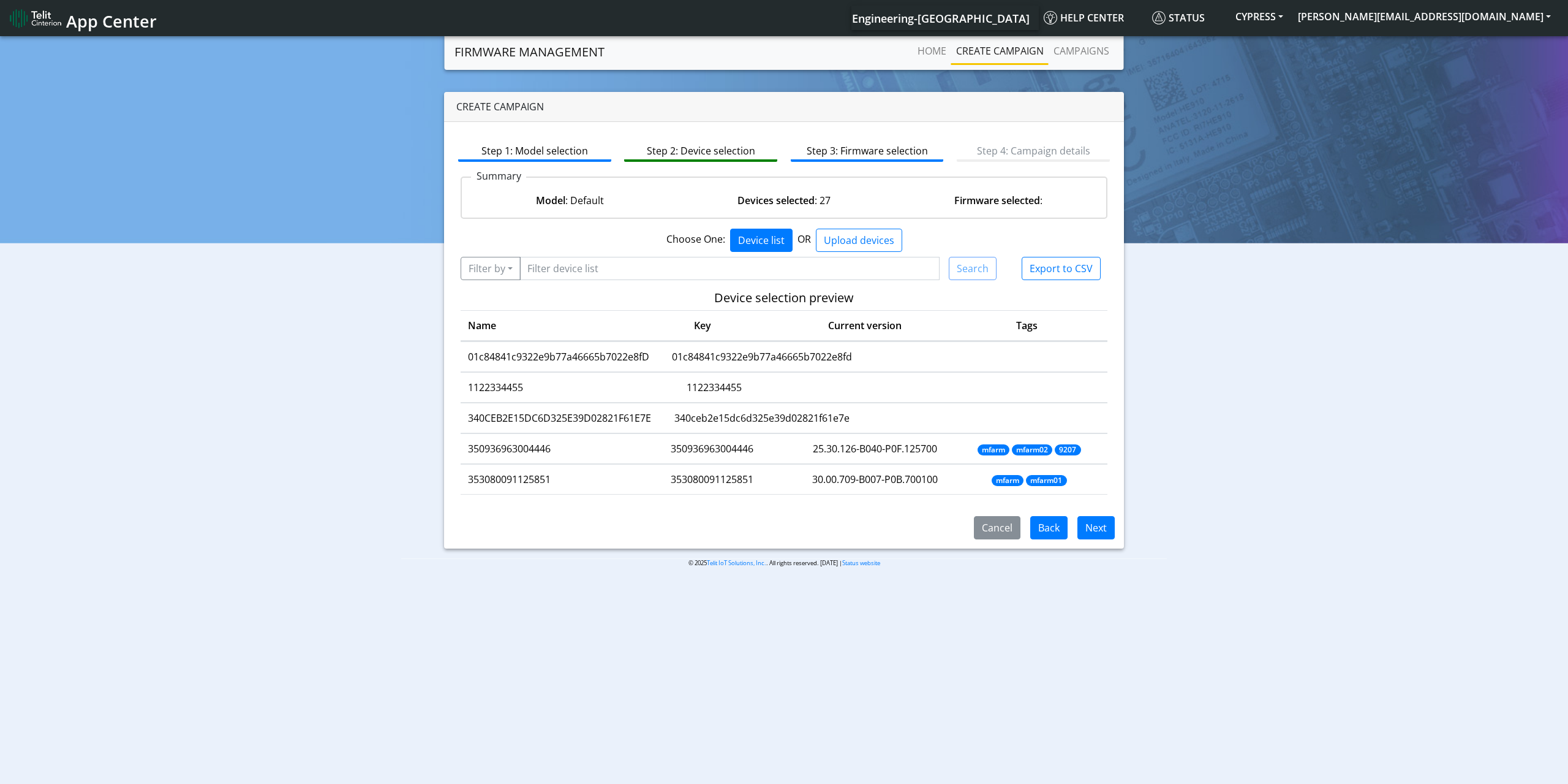
click at [524, 385] on td "1122334455" at bounding box center [545, 387] width 169 height 30
click at [523, 386] on td "1122334455" at bounding box center [545, 387] width 169 height 30
copy td "1122334455"
click at [598, 267] on input "Filter device list" at bounding box center [730, 268] width 421 height 23
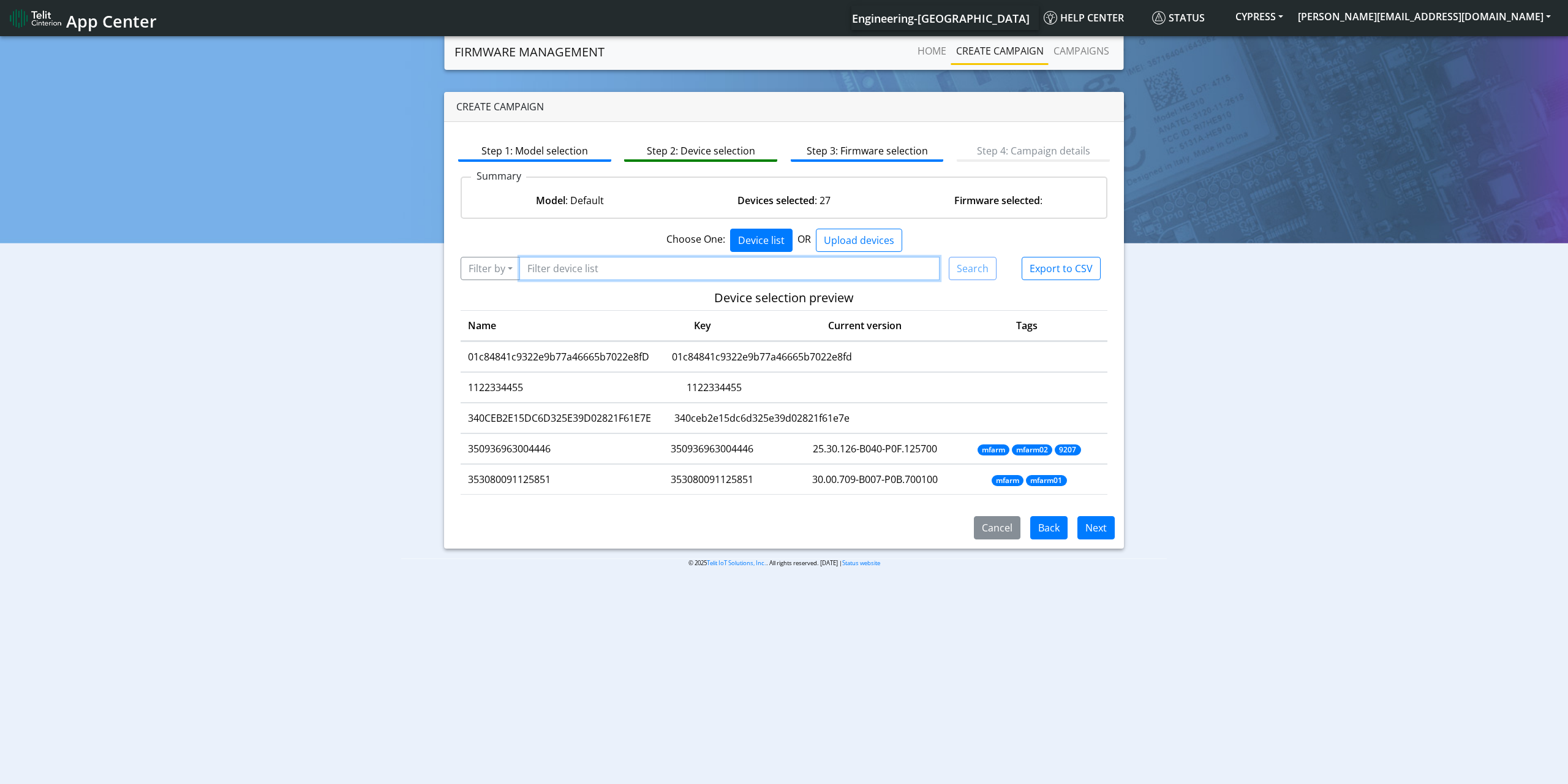
paste input "1122334455"
type input "1122334455"
click at [511, 275] on button "Filter by" at bounding box center [490, 268] width 60 height 23
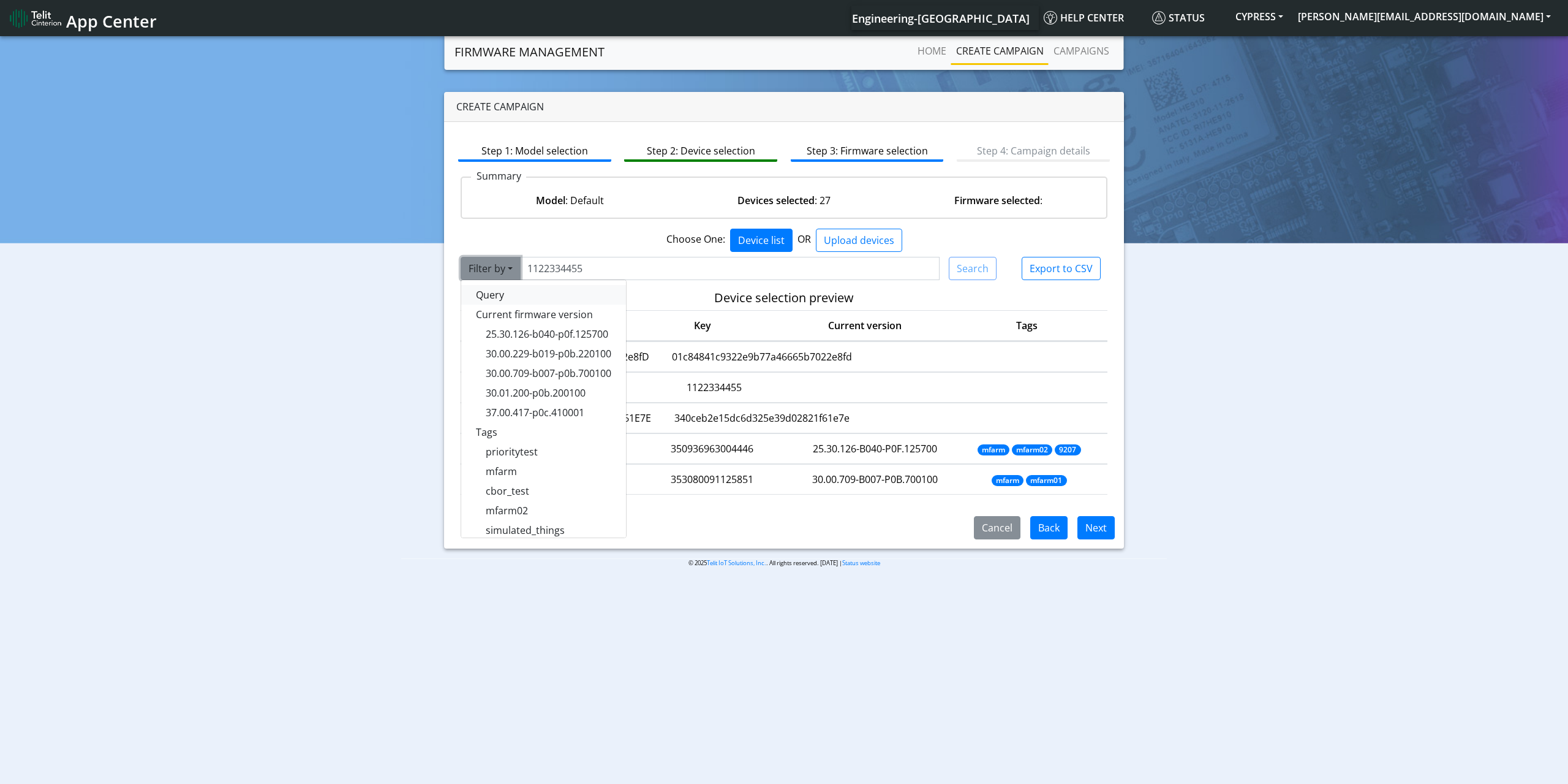
drag, startPoint x: 508, startPoint y: 296, endPoint x: 650, endPoint y: 275, distance: 143.5
click at [508, 296] on button "Query" at bounding box center [544, 295] width 165 height 20
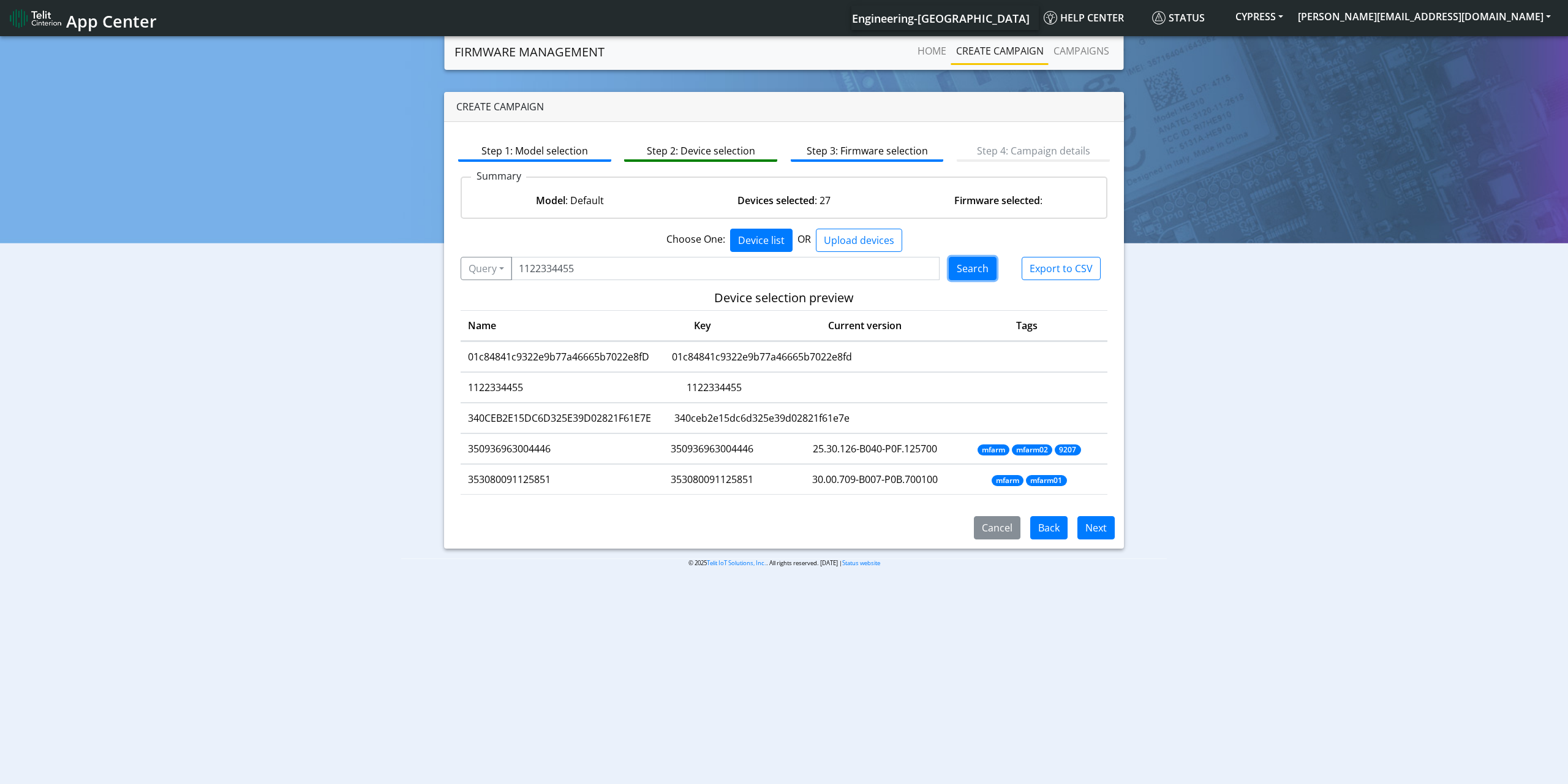
click at [983, 272] on button "Search" at bounding box center [972, 268] width 48 height 23
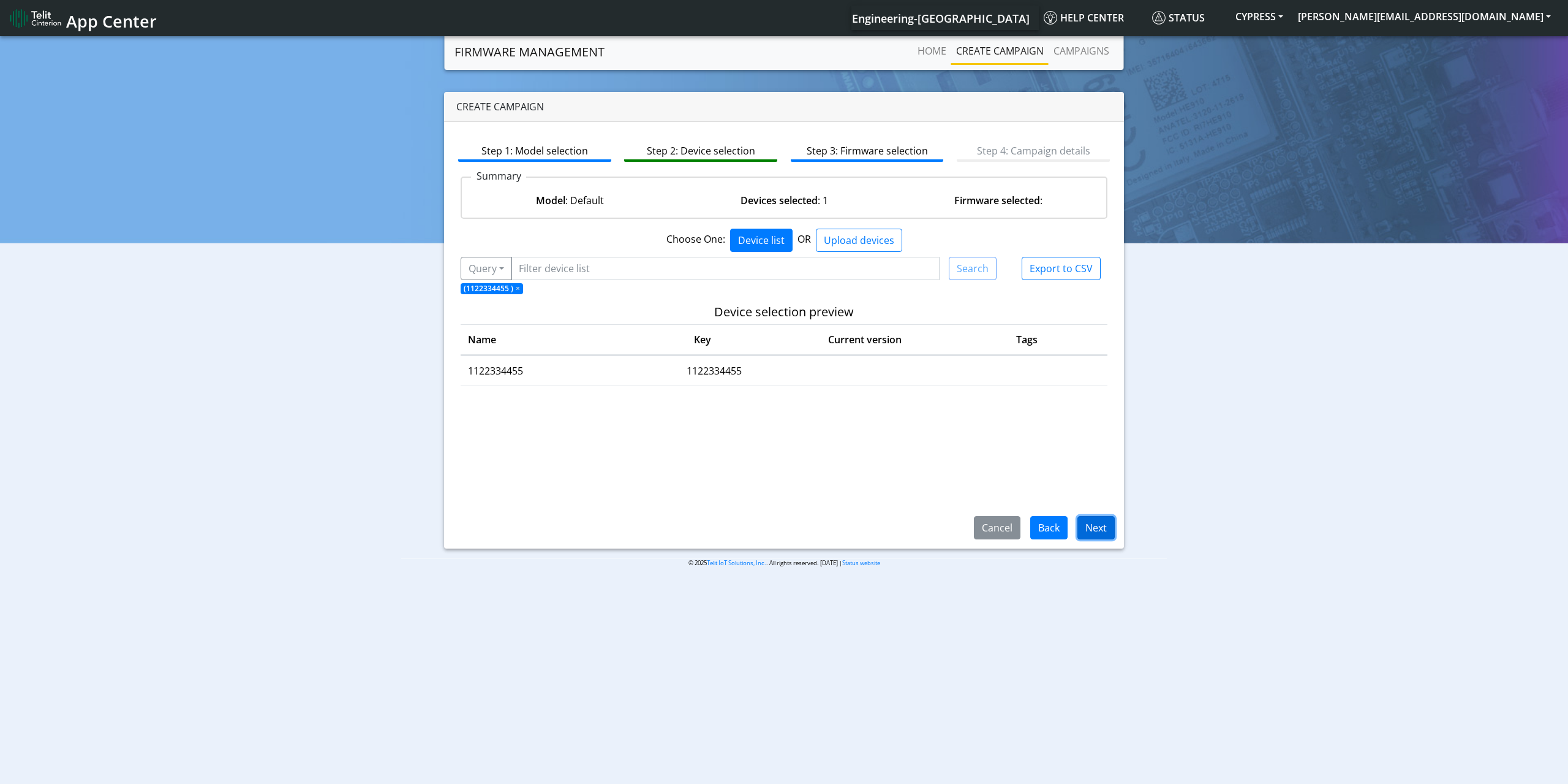
click at [1091, 524] on button "Next" at bounding box center [1095, 527] width 37 height 23
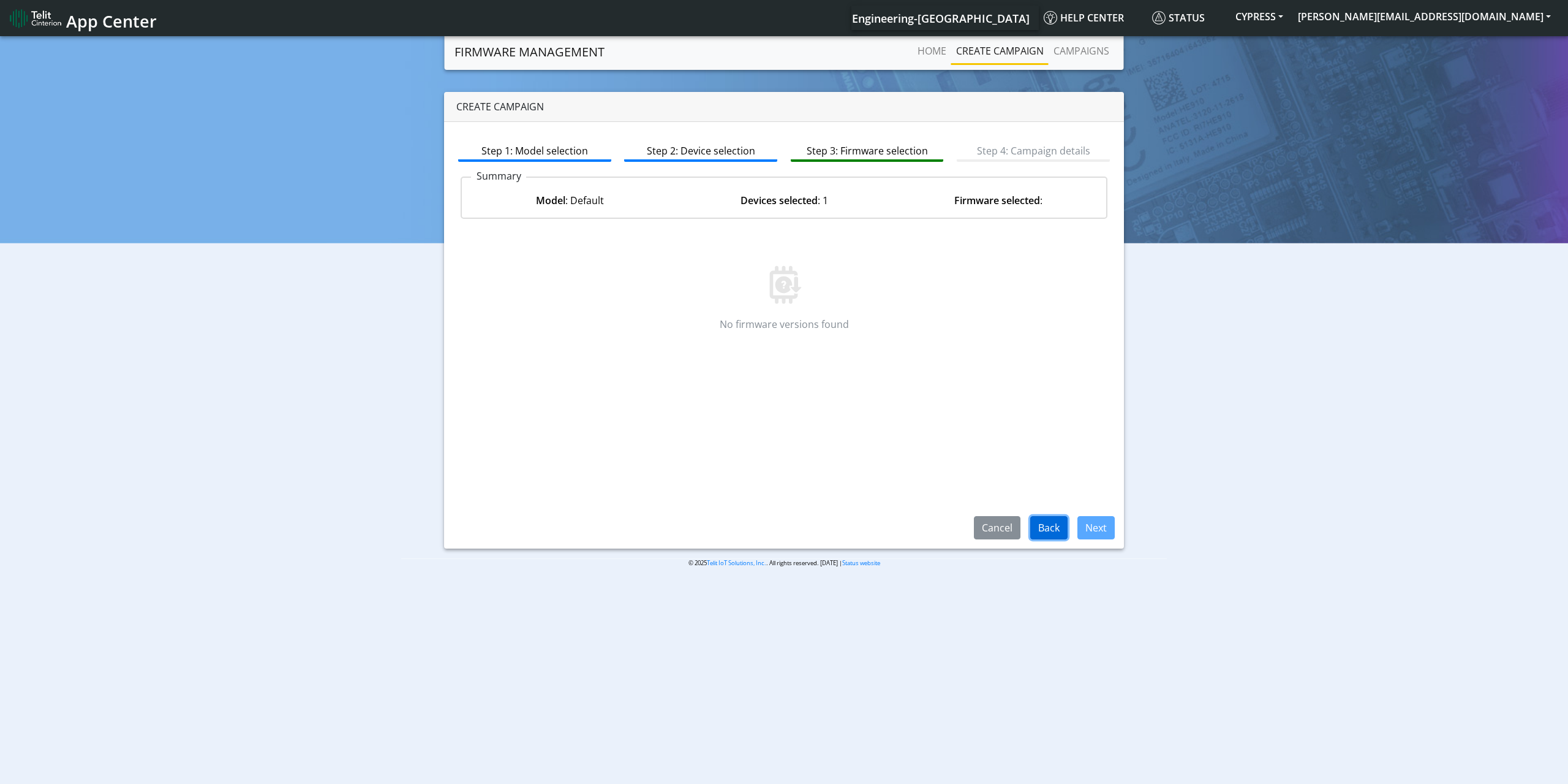
click at [1042, 519] on button "Back" at bounding box center [1048, 527] width 37 height 23
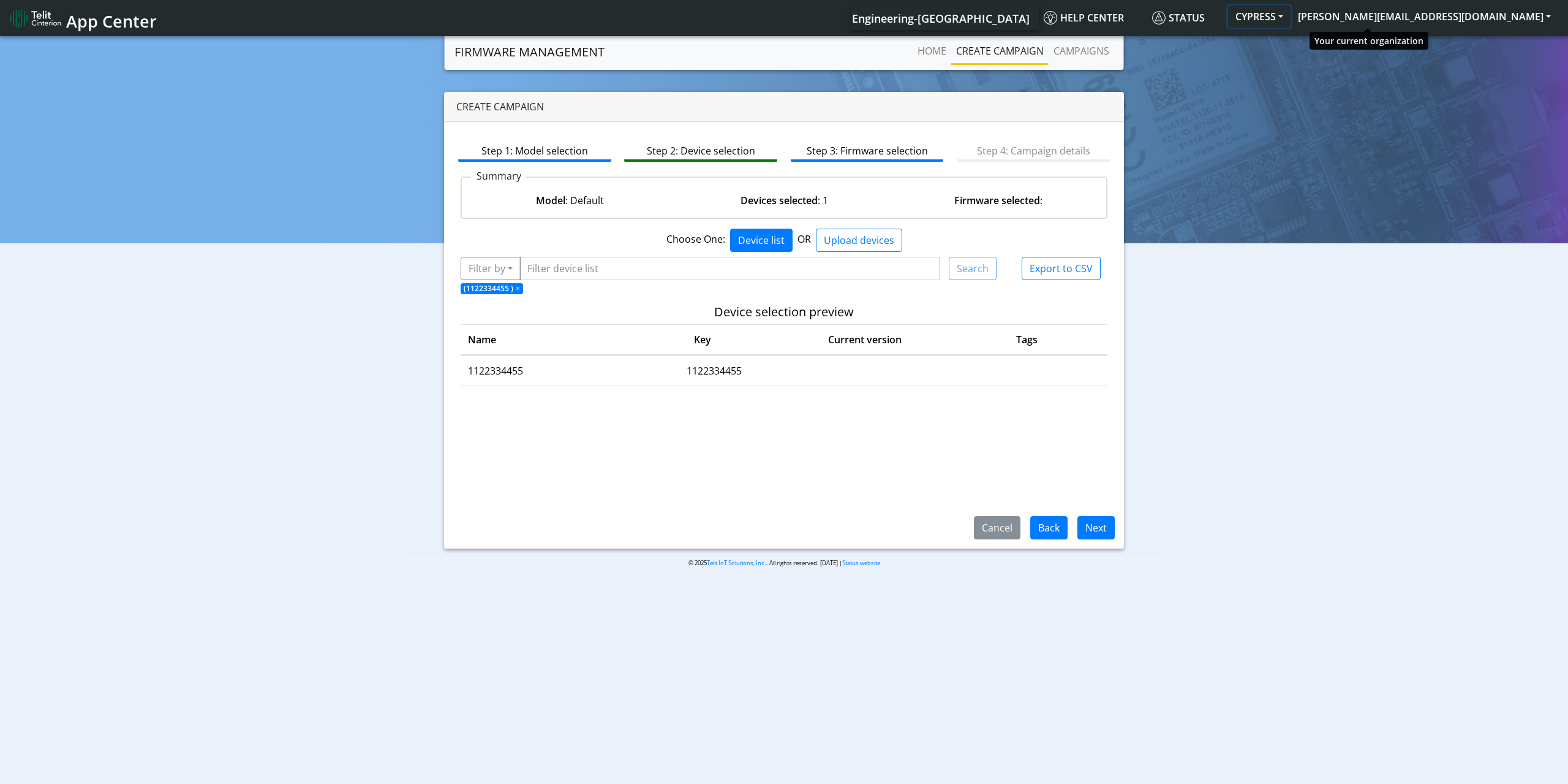
click at [1290, 20] on button "CYPRESS" at bounding box center [1259, 16] width 63 height 22
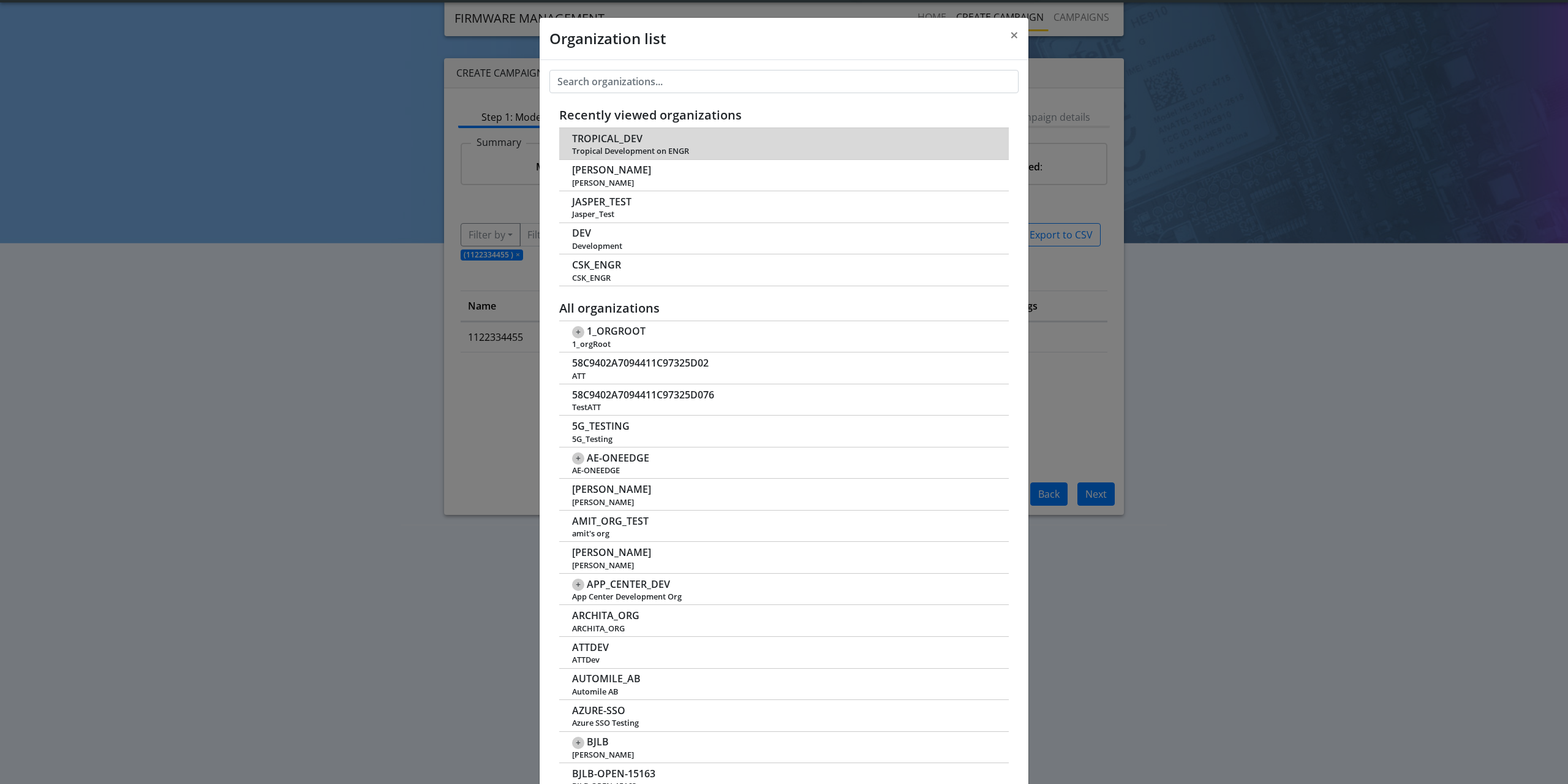
click at [629, 147] on span "Tropical Development on ENGR" at bounding box center [784, 151] width 424 height 9
click at [628, 140] on span "TROPICAL_DEV" at bounding box center [607, 138] width 70 height 11
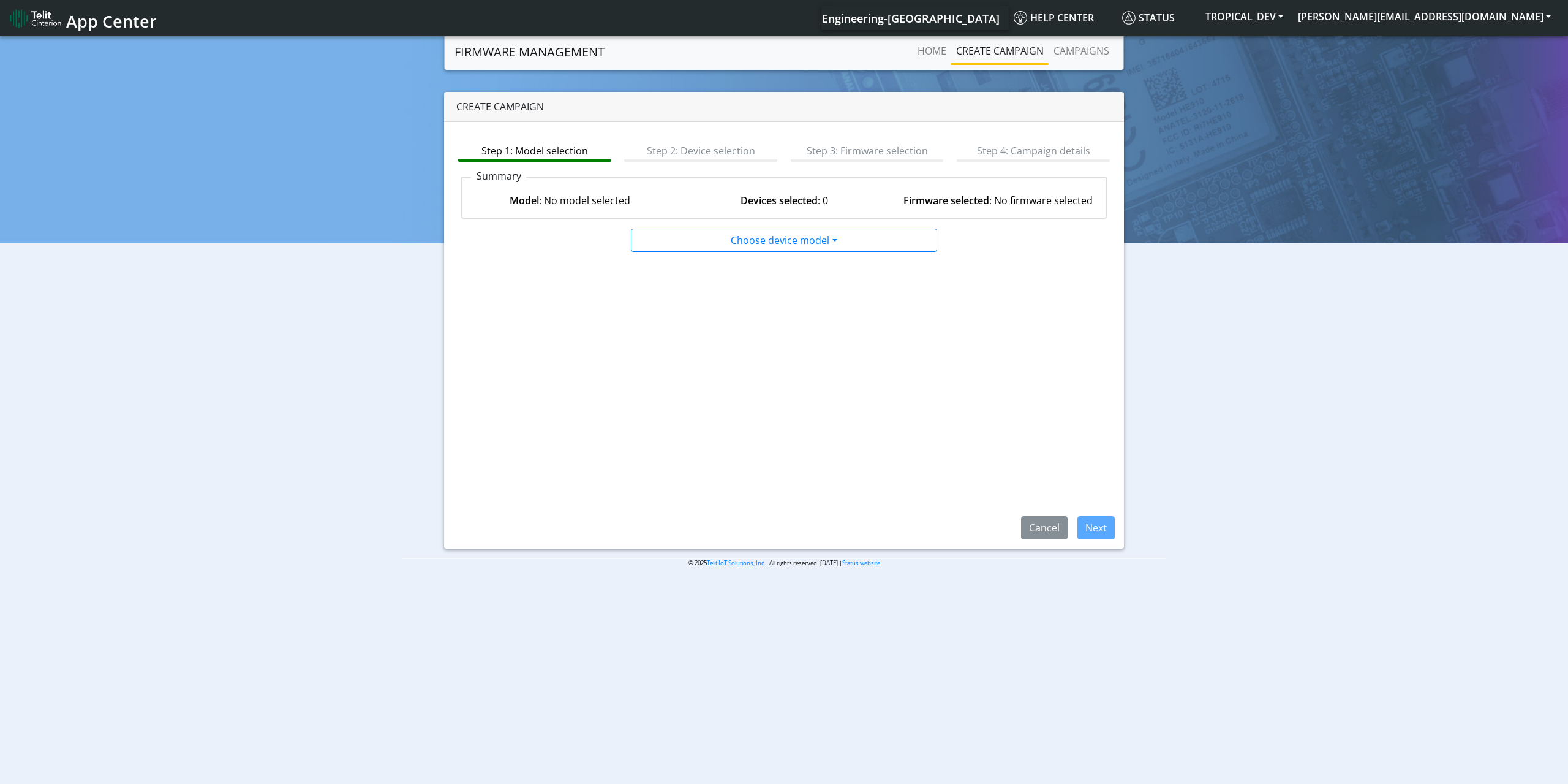
click at [105, 21] on span "App Center" at bounding box center [111, 21] width 91 height 23
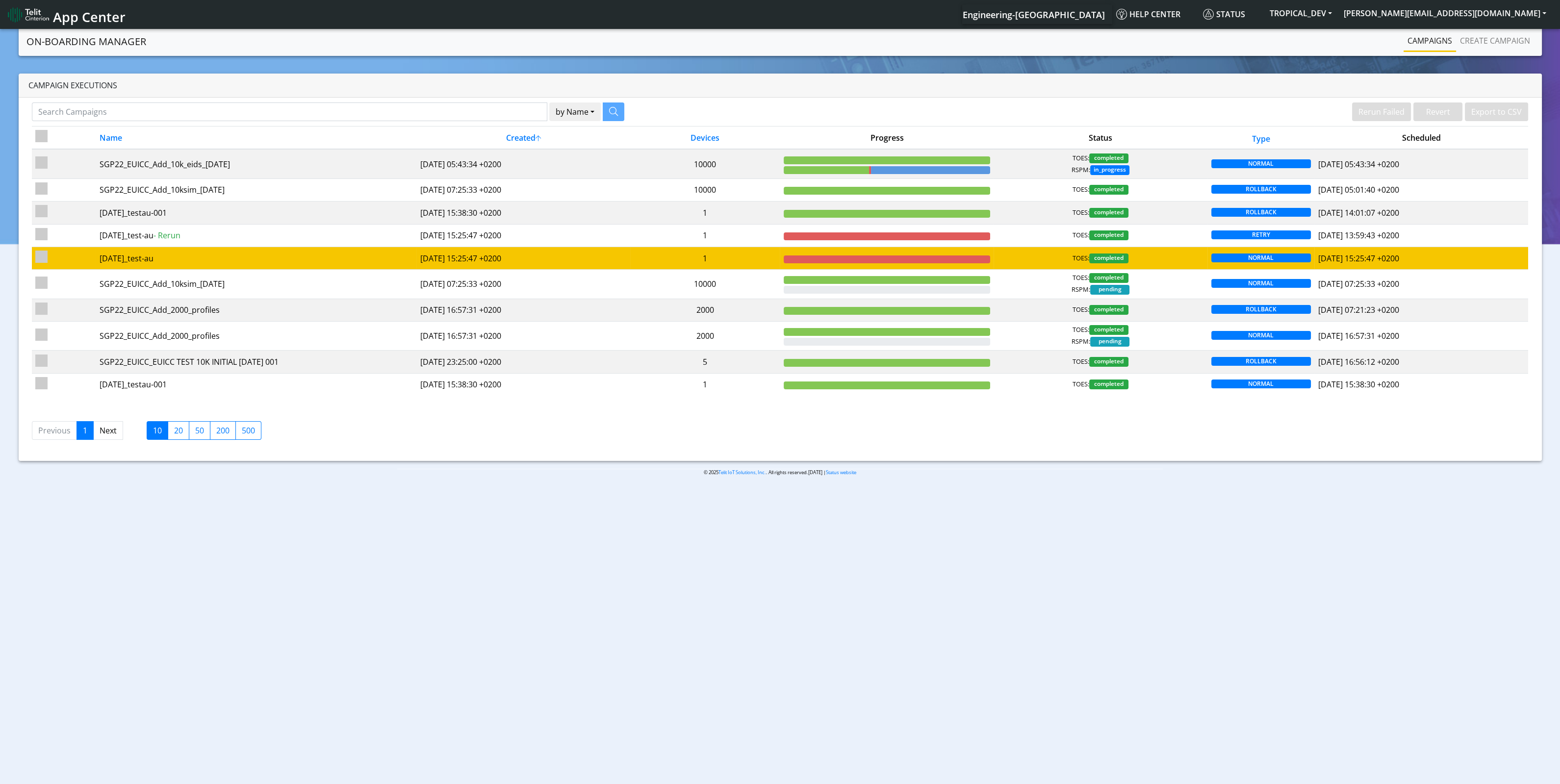
click at [111, 267] on td "[DATE]_test-au" at bounding box center [256, 257] width 321 height 22
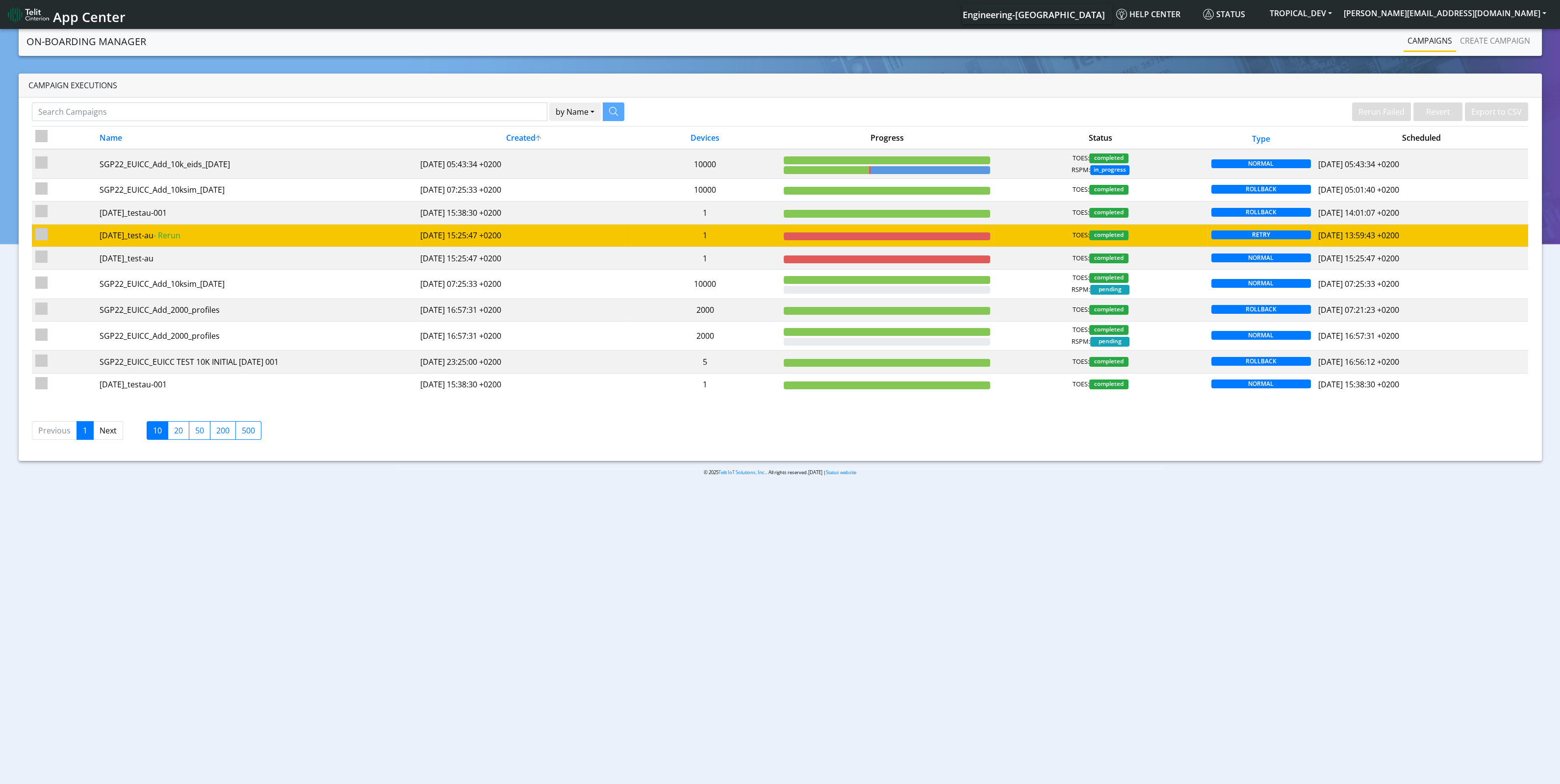
click at [310, 243] on td "[DATE]_test-au - Rerun" at bounding box center [256, 235] width 321 height 22
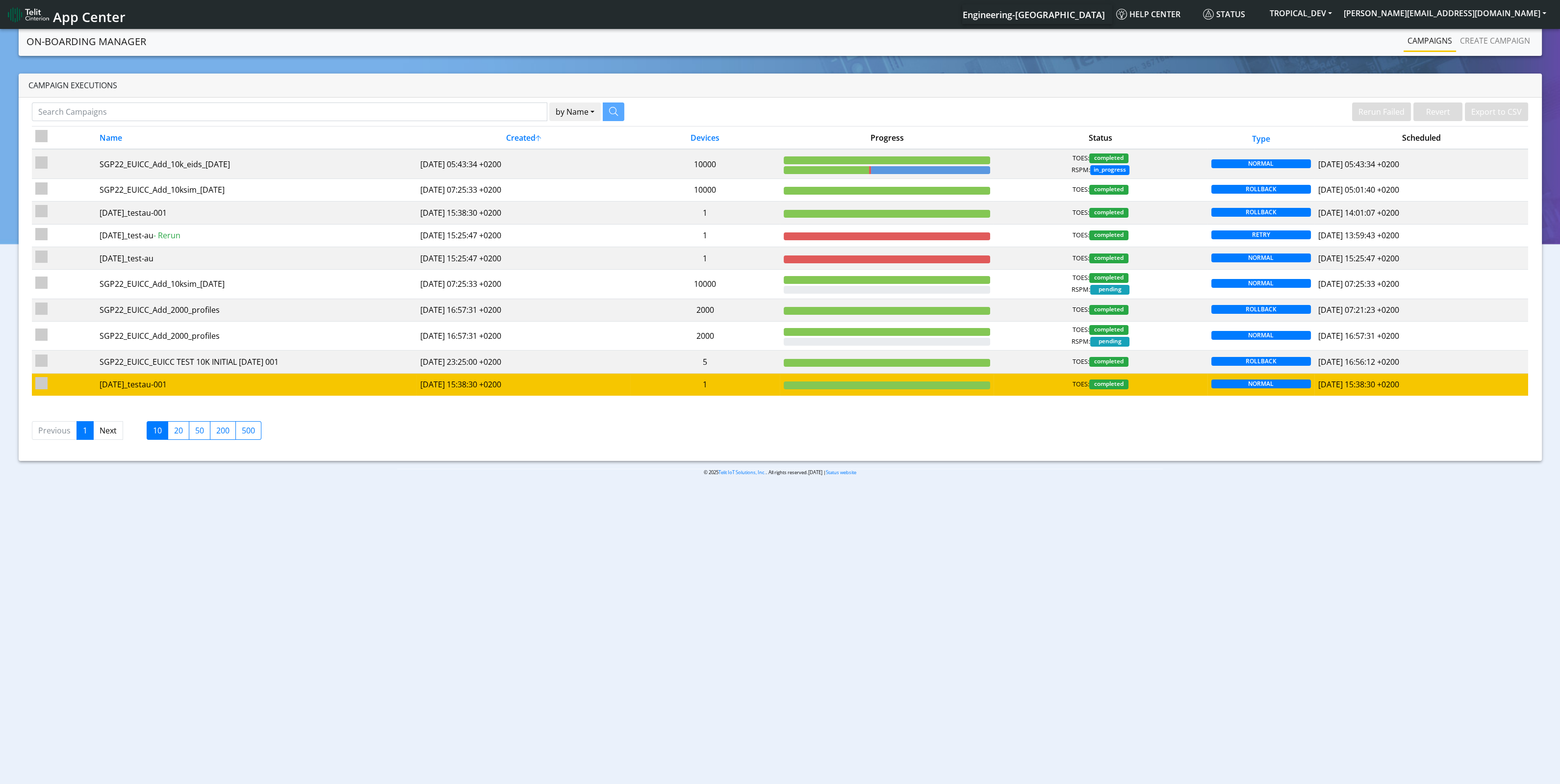
click at [647, 382] on td "1" at bounding box center [705, 384] width 150 height 22
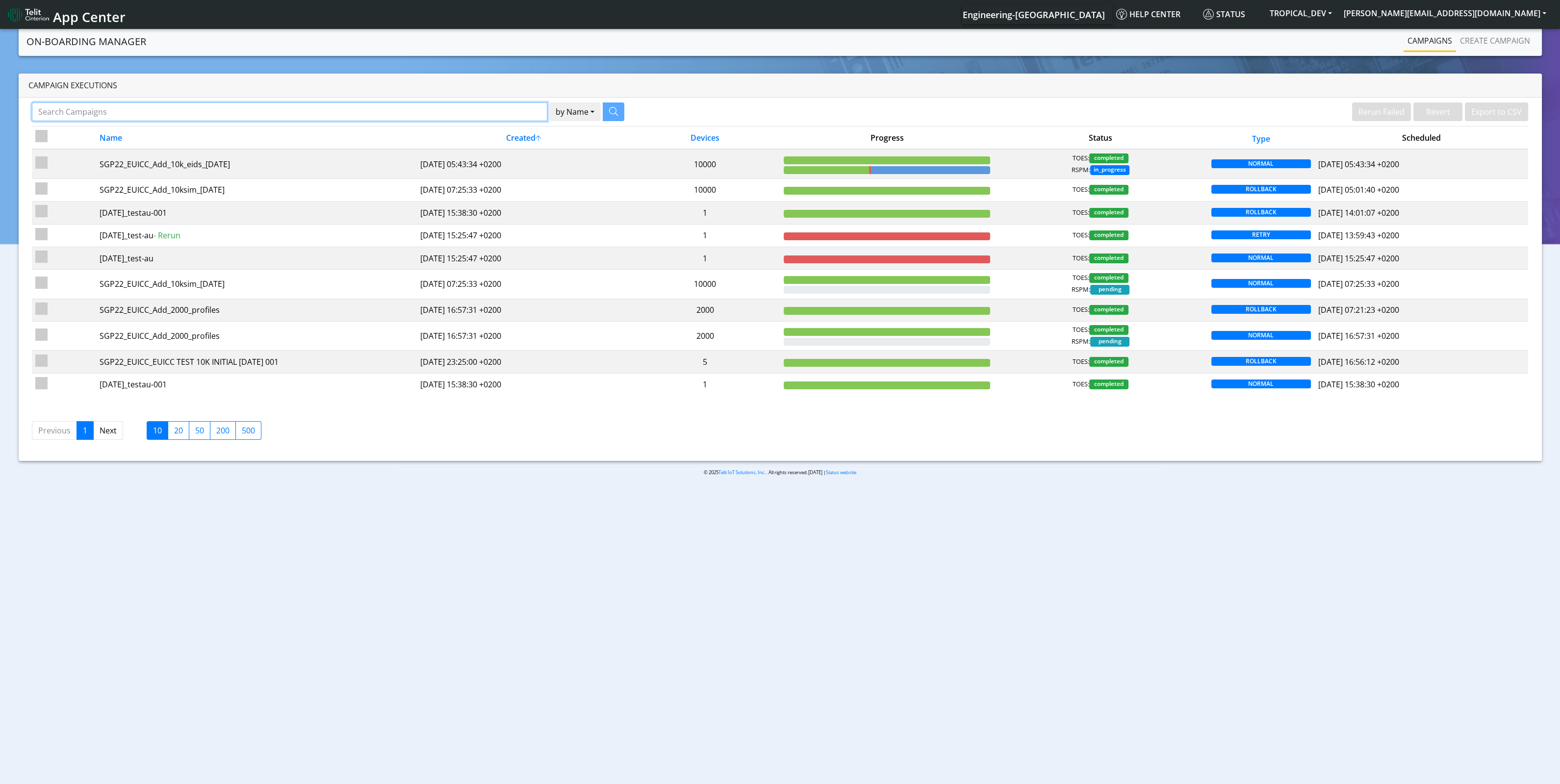
click at [222, 113] on input "Search Campaigns" at bounding box center [290, 111] width 516 height 19
type input "au"
click at [606, 107] on button "button" at bounding box center [601, 111] width 22 height 19
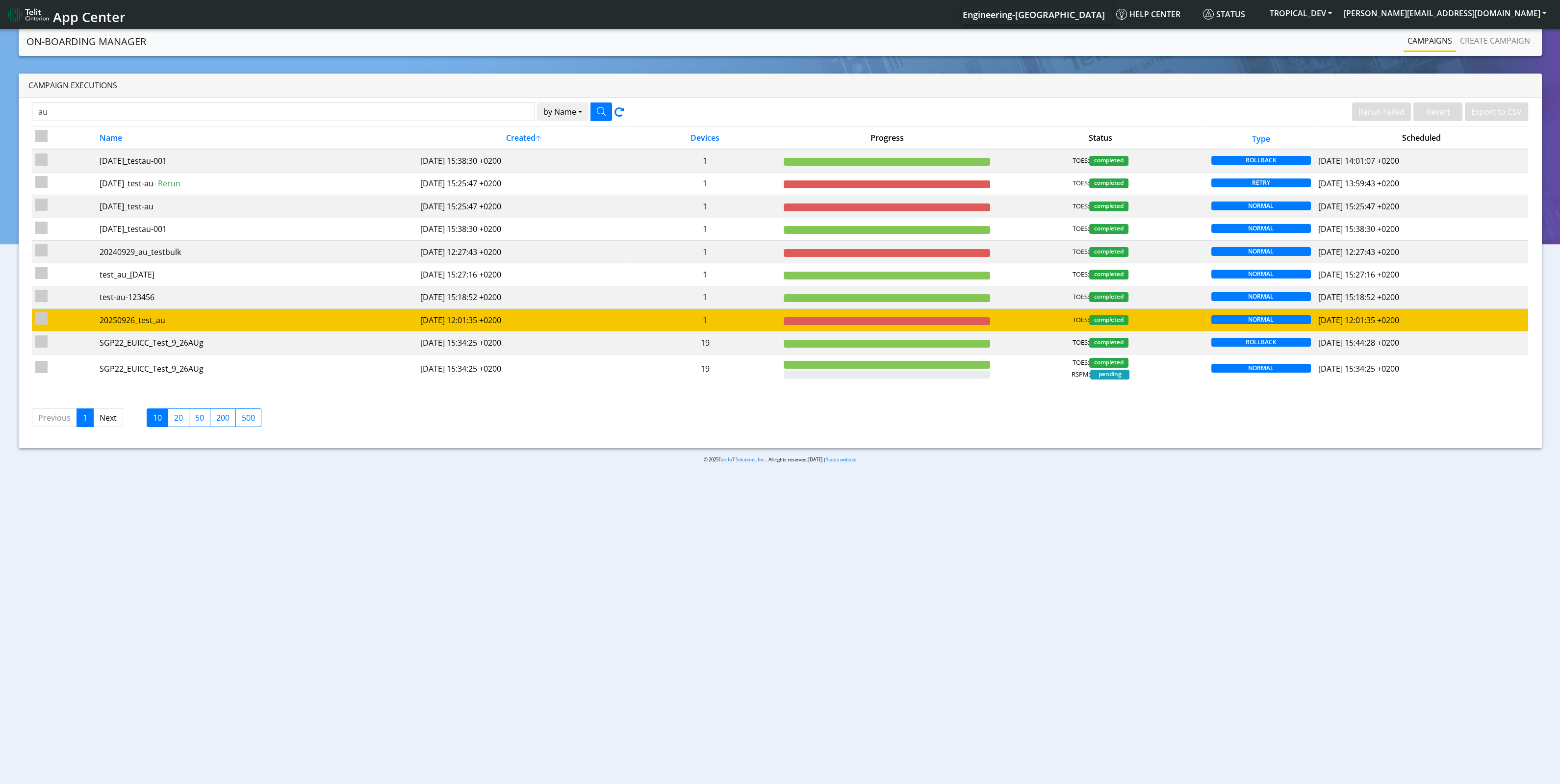
click at [463, 314] on td "[DATE] 12:01:35 +0200" at bounding box center [523, 320] width 214 height 22
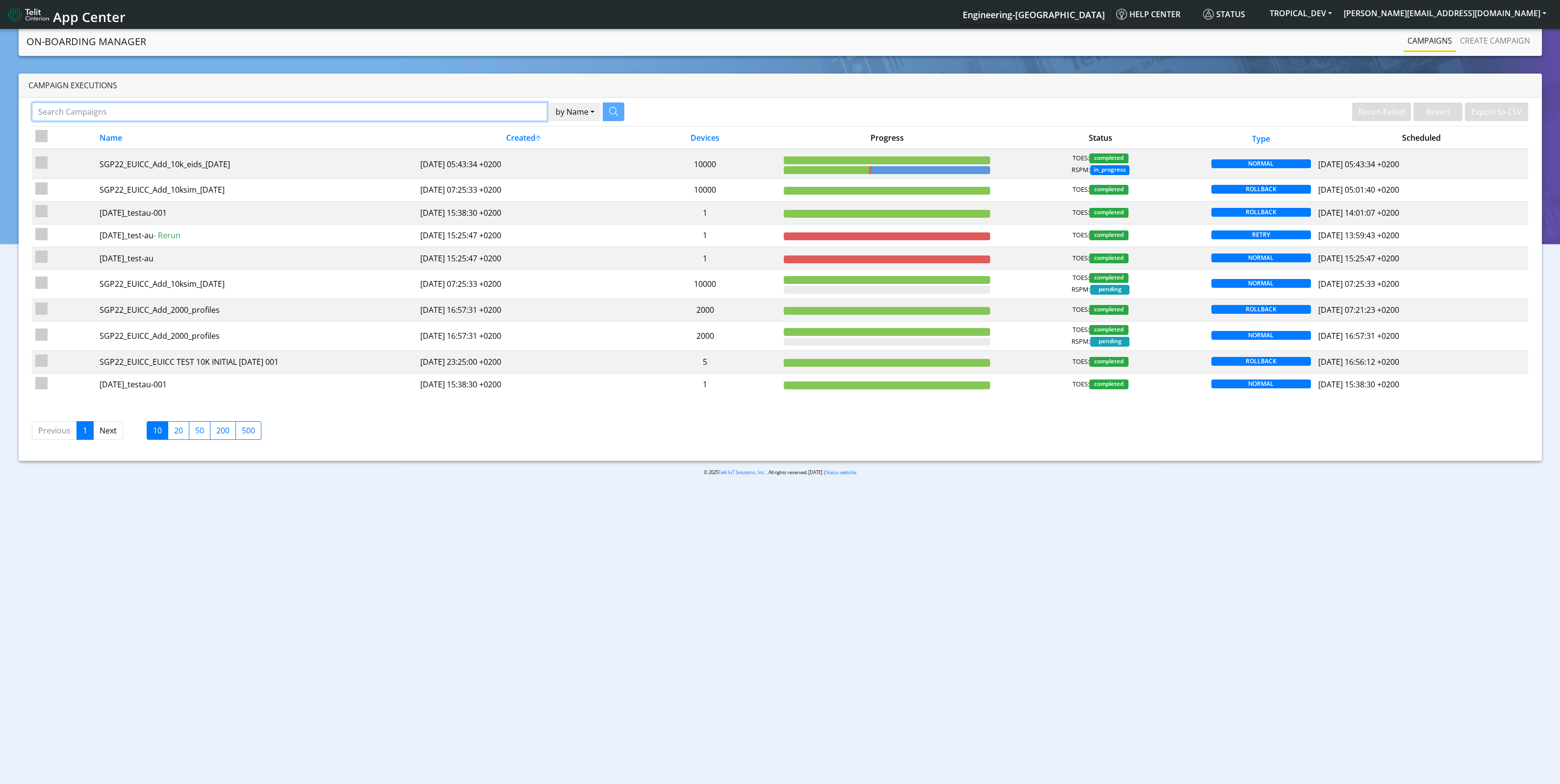
click at [329, 116] on input "Search Campaigns" at bounding box center [290, 111] width 516 height 19
type input "au"
click at [537, 102] on button "by Name" at bounding box center [563, 111] width 51 height 19
click at [598, 100] on div "au by Name Name [PERSON_NAME] Failed Revert Export to CSV Name Created Devices …" at bounding box center [780, 279] width 1523 height 363
click at [600, 102] on button "button" at bounding box center [601, 111] width 22 height 19
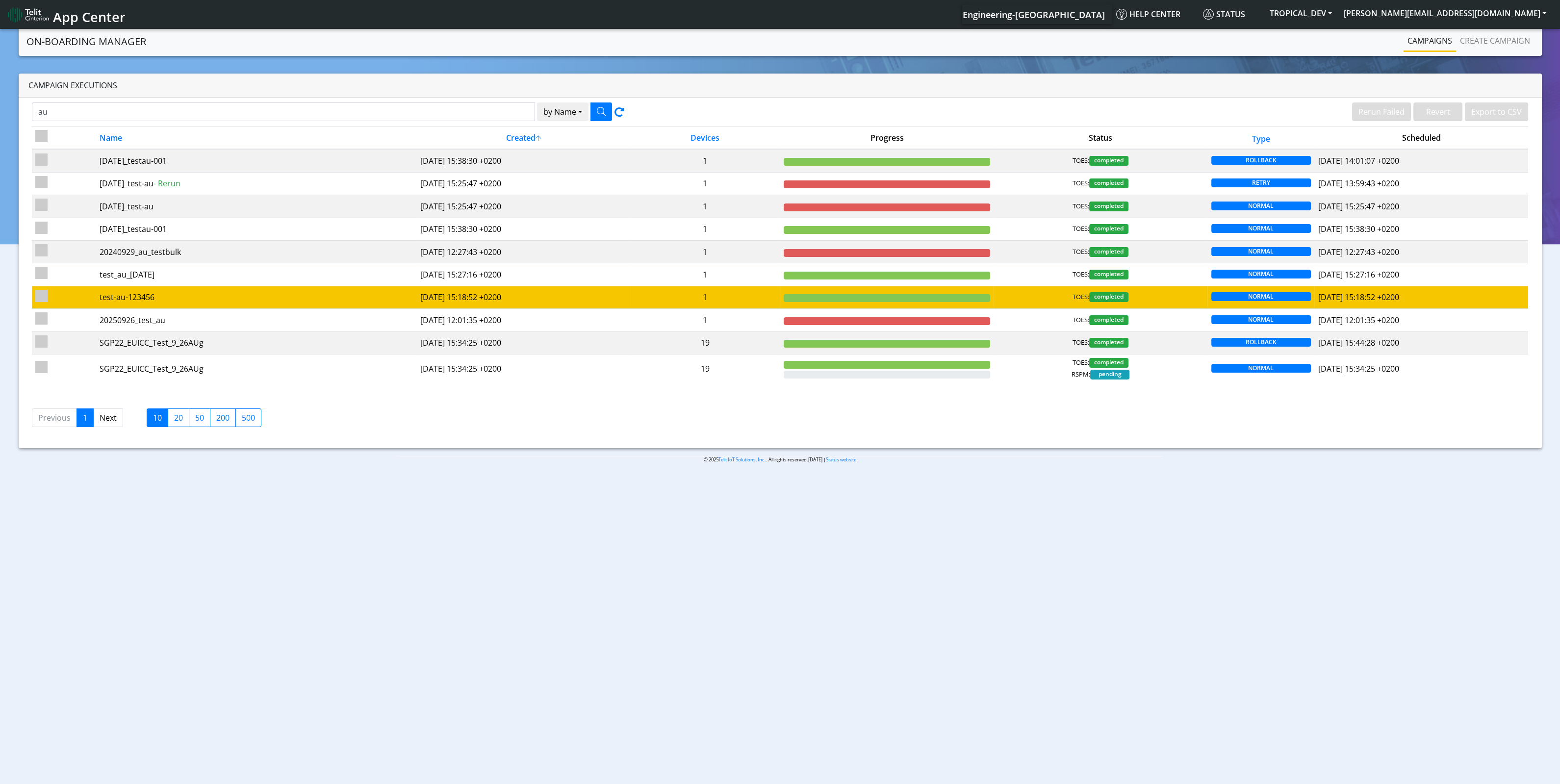
click at [169, 288] on td "test-au-123456" at bounding box center [256, 297] width 321 height 22
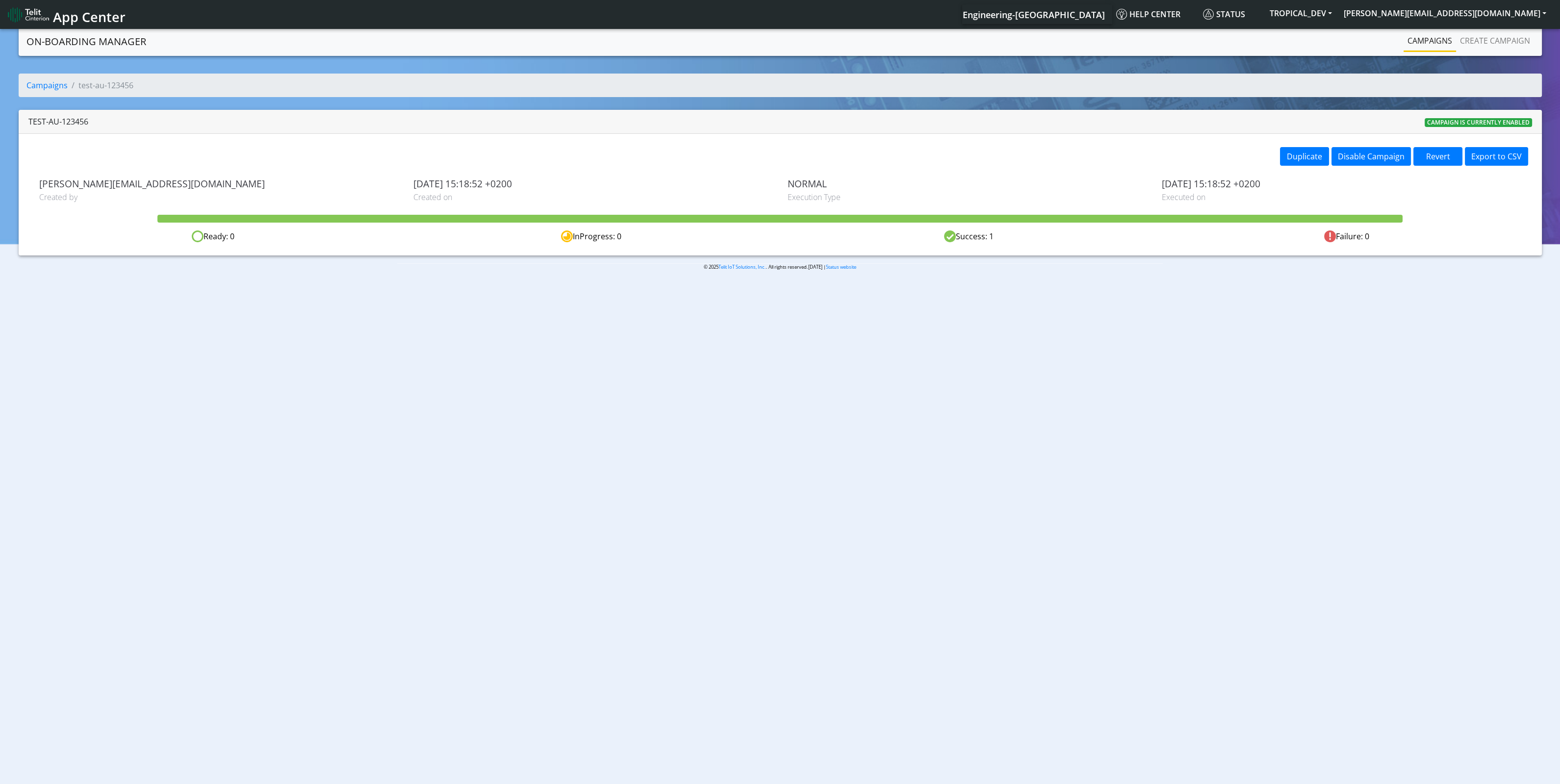
drag, startPoint x: 1143, startPoint y: 410, endPoint x: 1151, endPoint y: 418, distance: 11.3
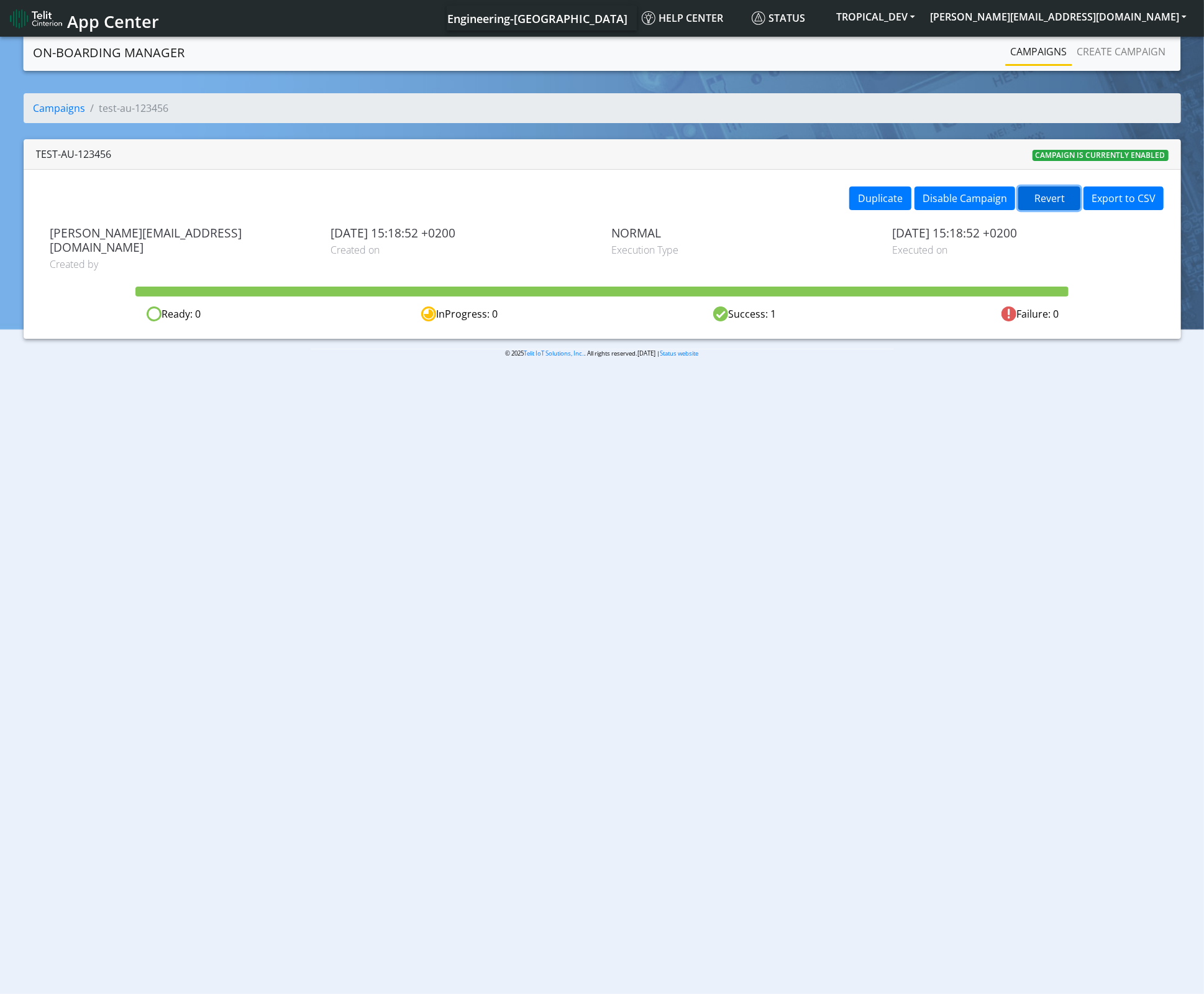
click at [1051, 194] on button "Revert" at bounding box center [1049, 198] width 62 height 24
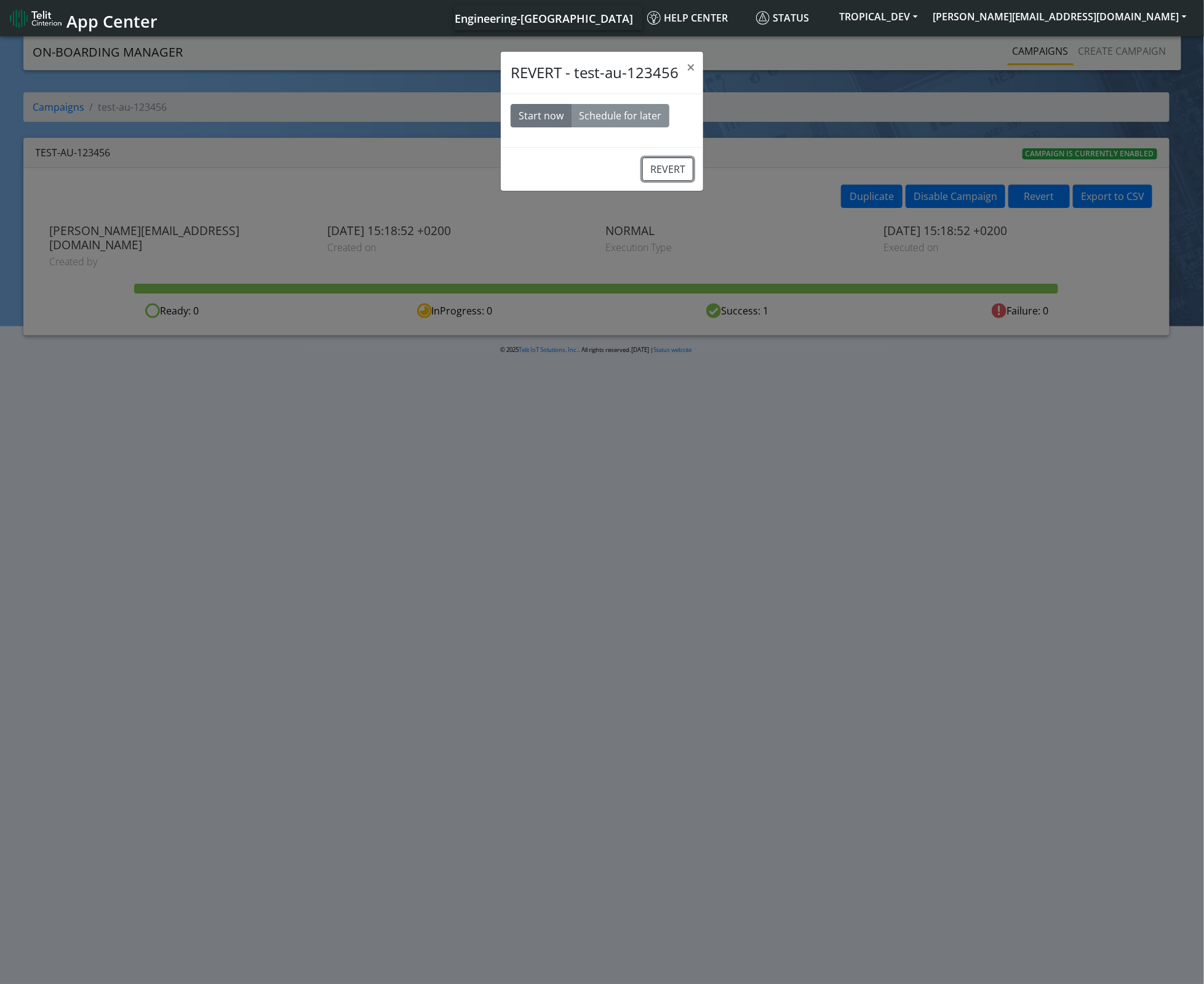
click at [651, 163] on button "REVERT" at bounding box center [667, 169] width 51 height 24
